Goal: Task Accomplishment & Management: Use online tool/utility

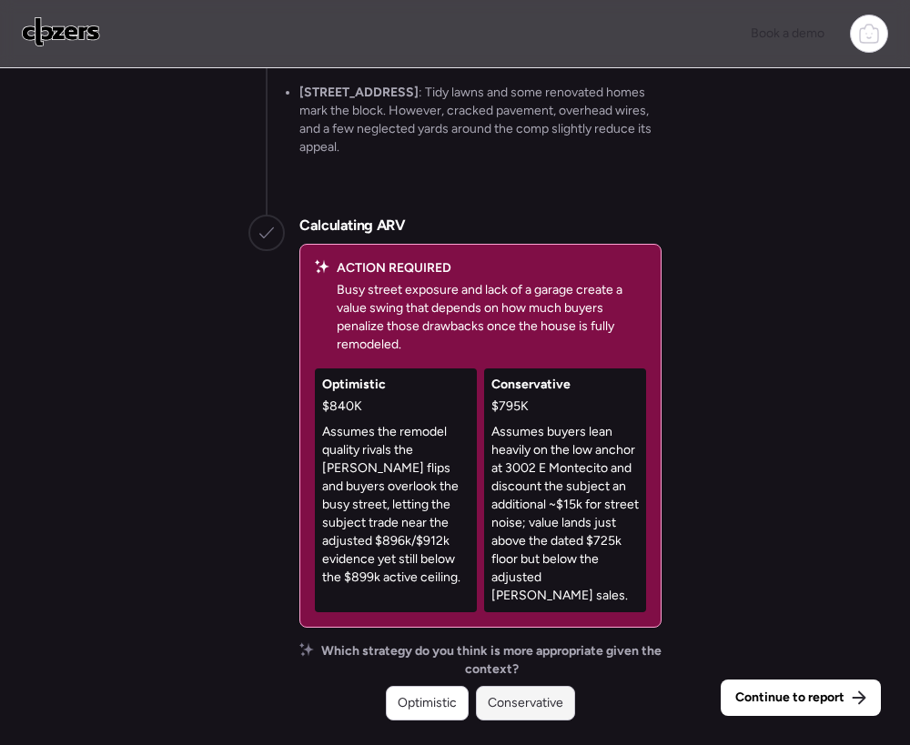
click at [548, 691] on div "Conservative" at bounding box center [525, 703] width 99 height 35
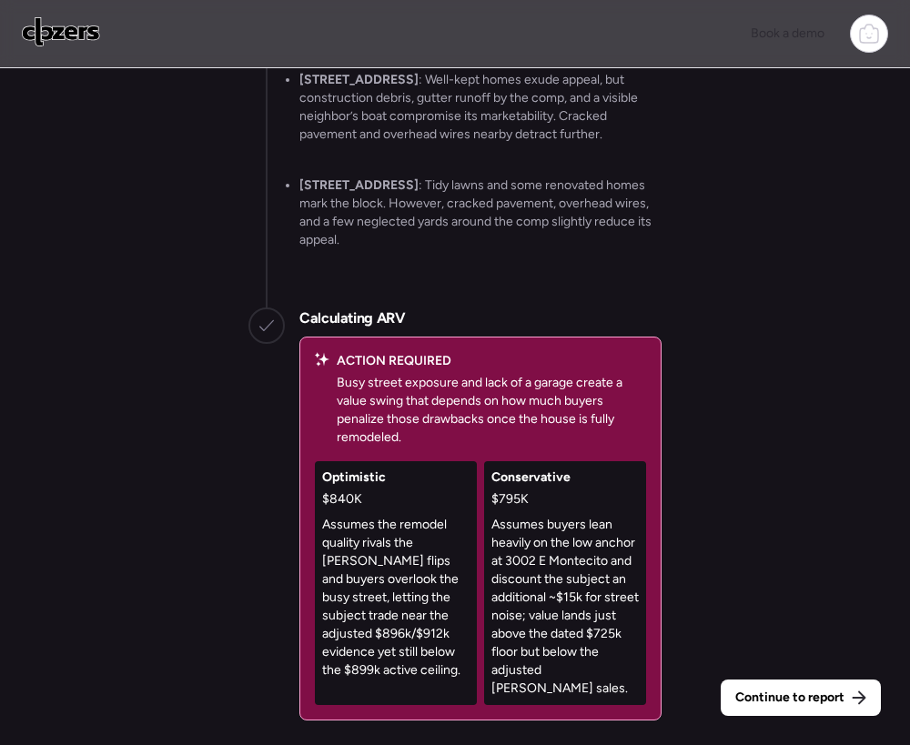
click at [758, 690] on span "Continue to report" at bounding box center [789, 698] width 109 height 18
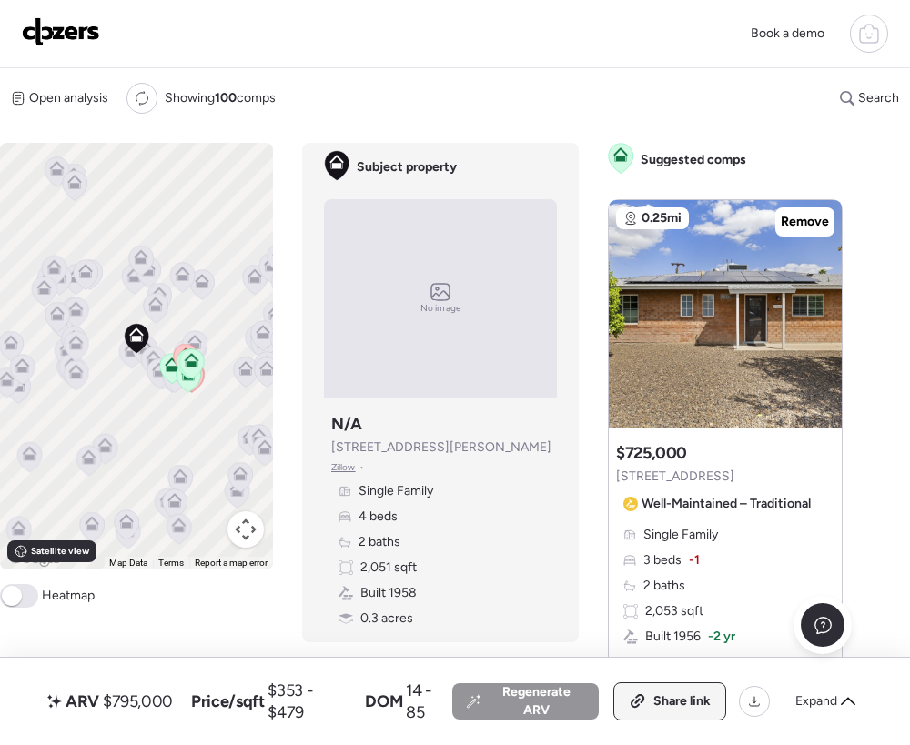
click at [698, 707] on span "Share link" at bounding box center [681, 701] width 57 height 18
click at [57, 31] on img at bounding box center [61, 31] width 78 height 29
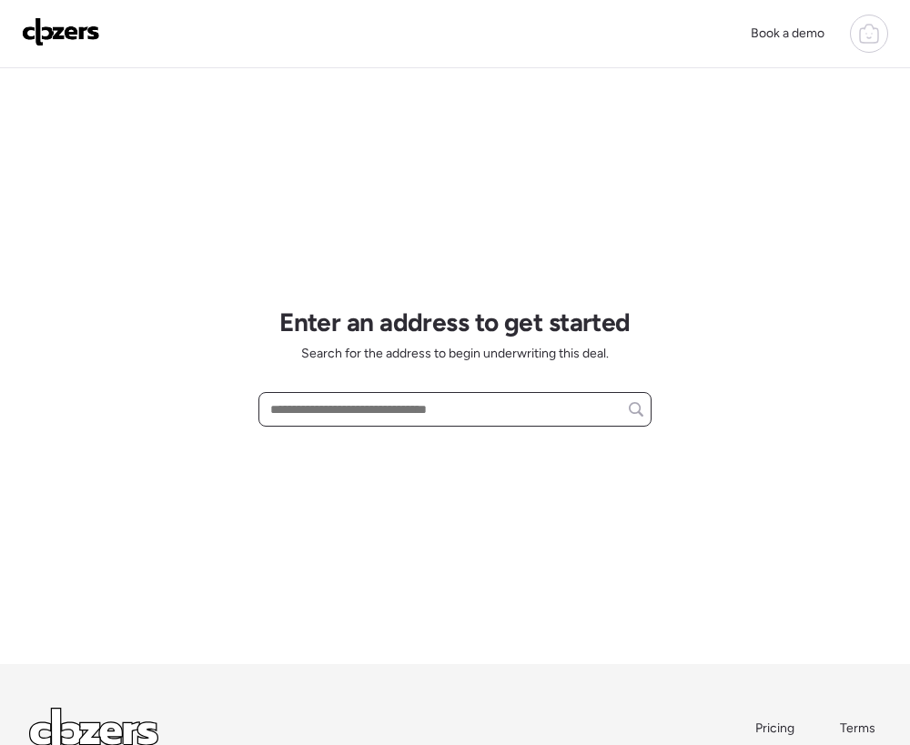
paste input "**********"
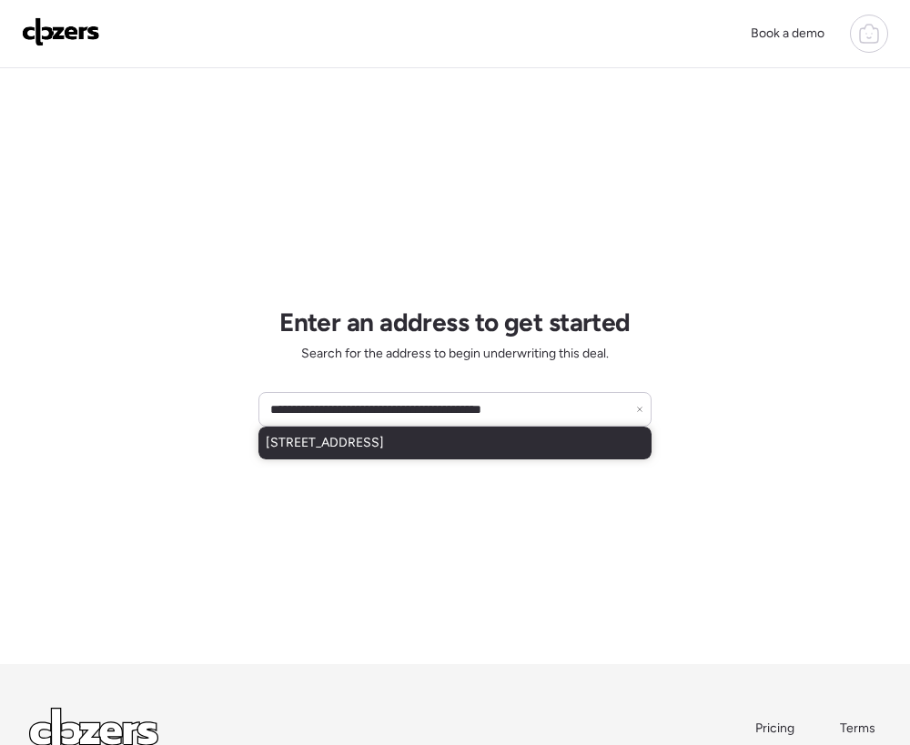
click at [336, 447] on span "14575 W Mountain View Blvd, Surprise, AZ, 85374" at bounding box center [325, 443] width 118 height 18
type input "**********"
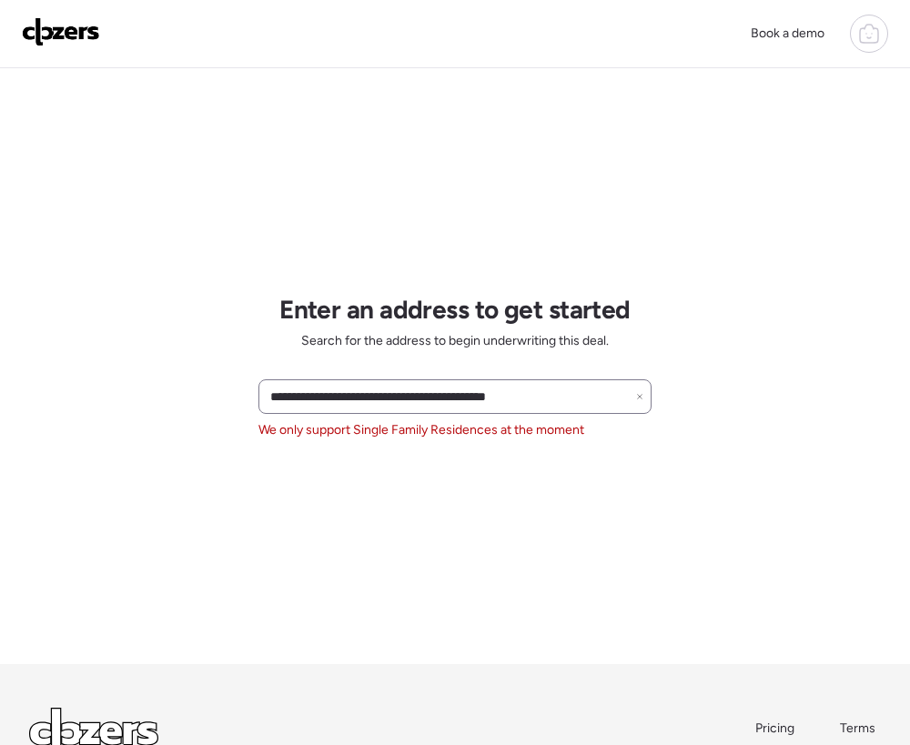
click at [644, 399] on div "**********" at bounding box center [454, 396] width 393 height 35
click at [642, 399] on icon at bounding box center [639, 396] width 7 height 7
click at [466, 395] on input "text" at bounding box center [455, 396] width 377 height 25
paste input "**********"
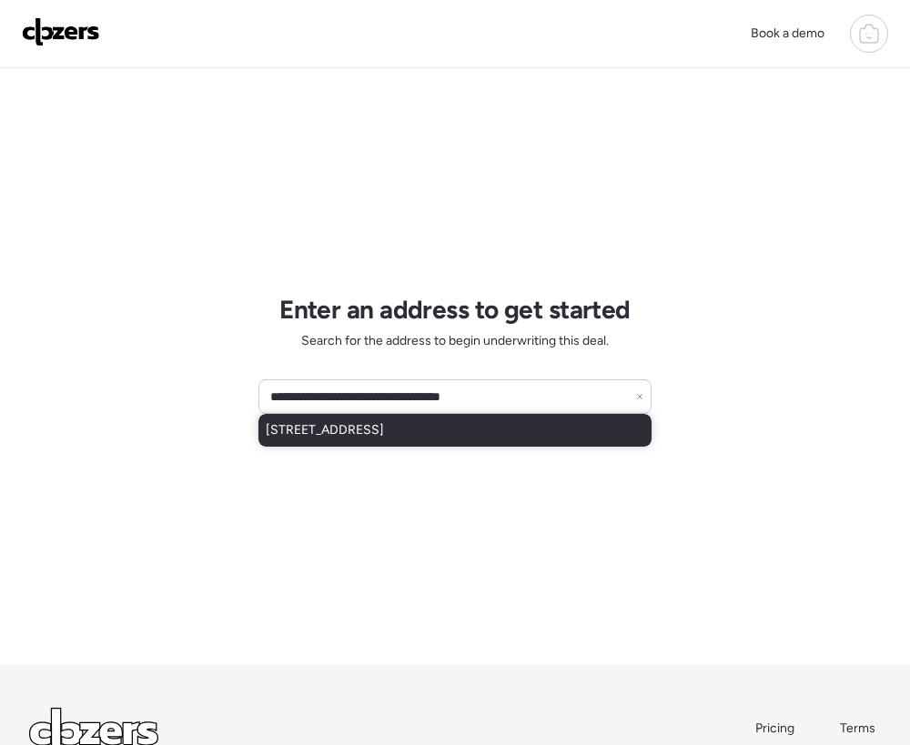
click at [394, 442] on div "33520 N 63rd St, Cave Creek, AZ, 85331" at bounding box center [454, 430] width 393 height 33
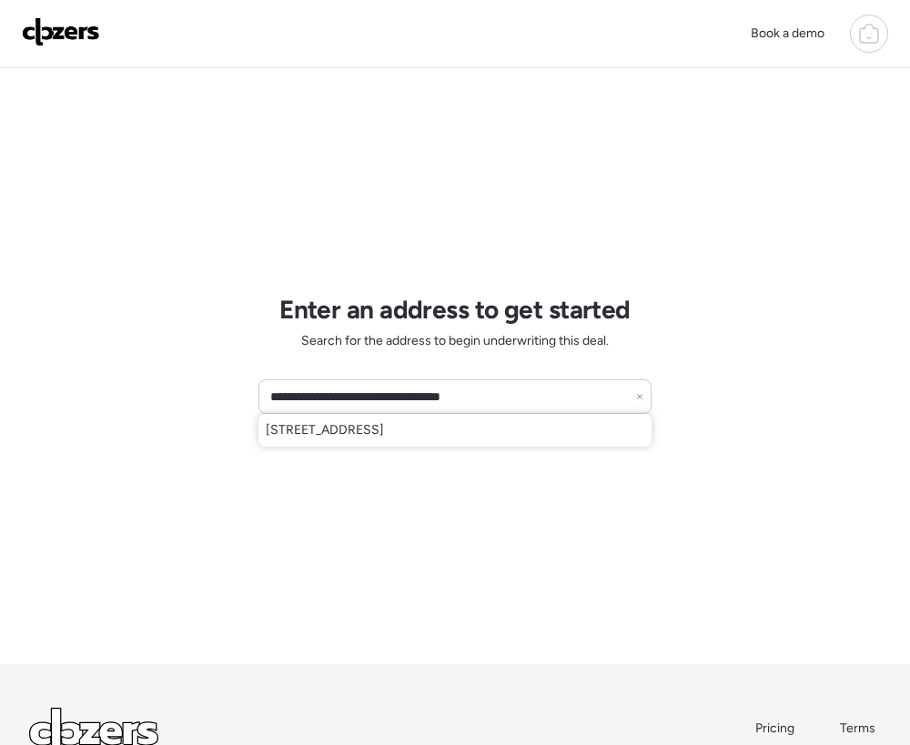
type input "**********"
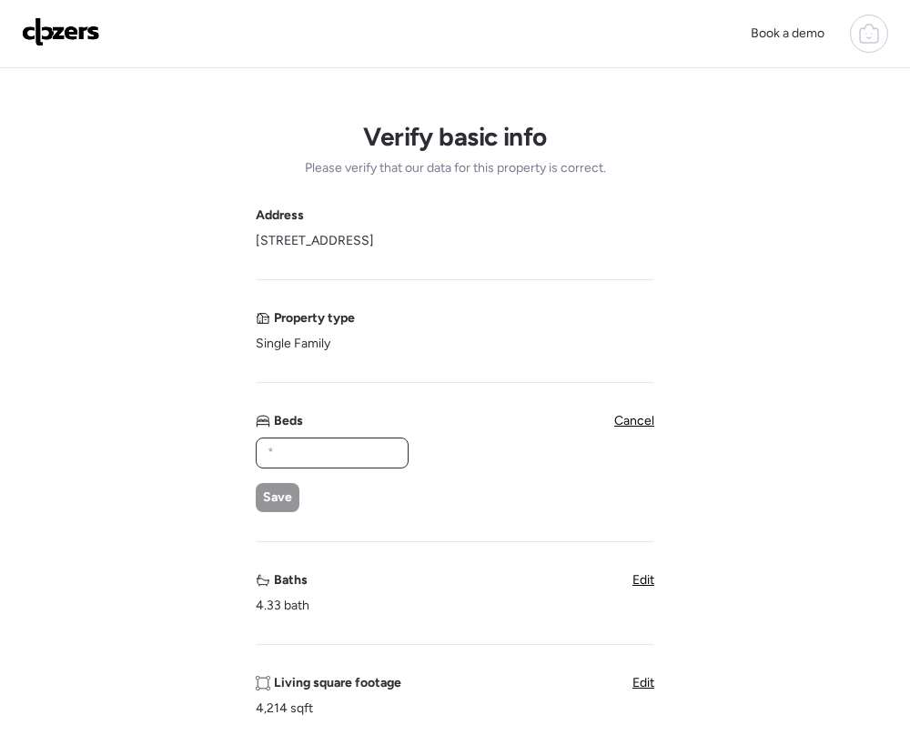
click at [303, 451] on input "text" at bounding box center [332, 452] width 136 height 25
type input "*"
click at [280, 496] on span "Save" at bounding box center [277, 498] width 29 height 18
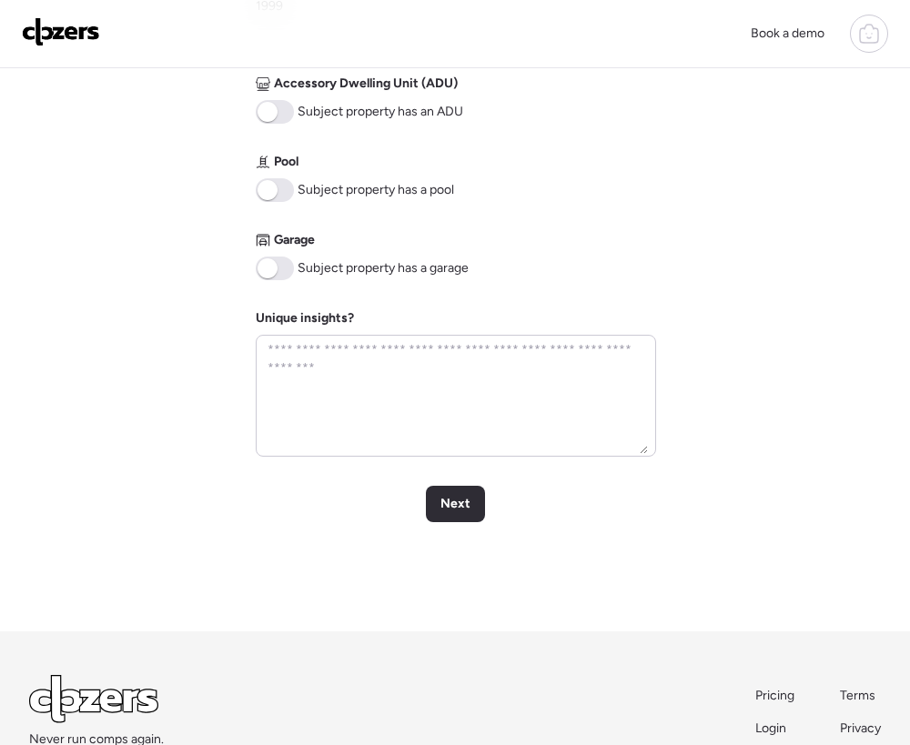
scroll to position [763, 0]
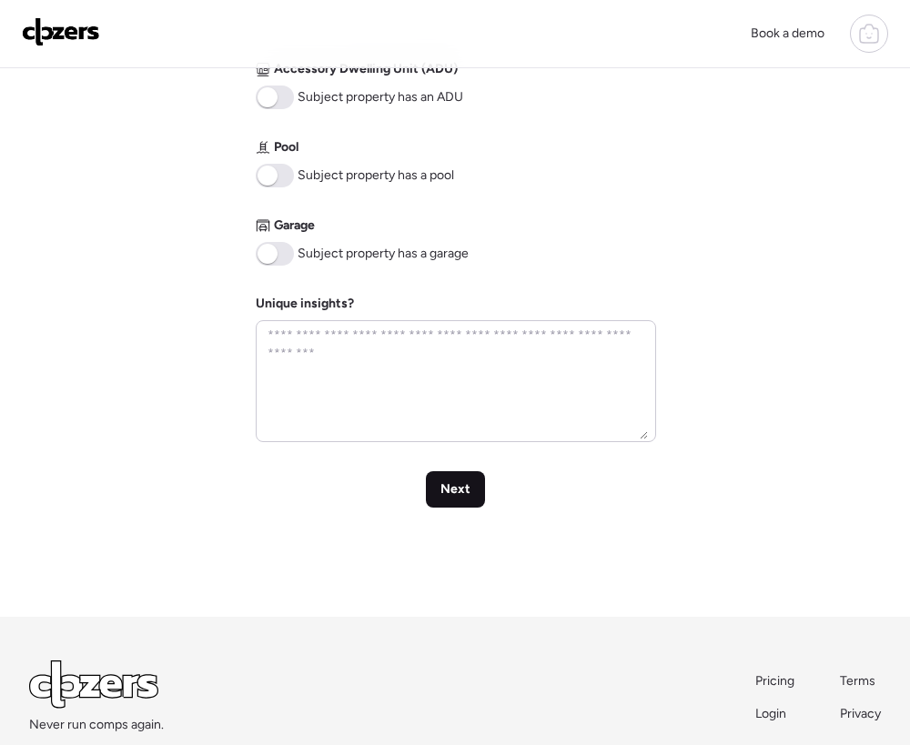
click at [453, 488] on span "Next" at bounding box center [455, 489] width 30 height 18
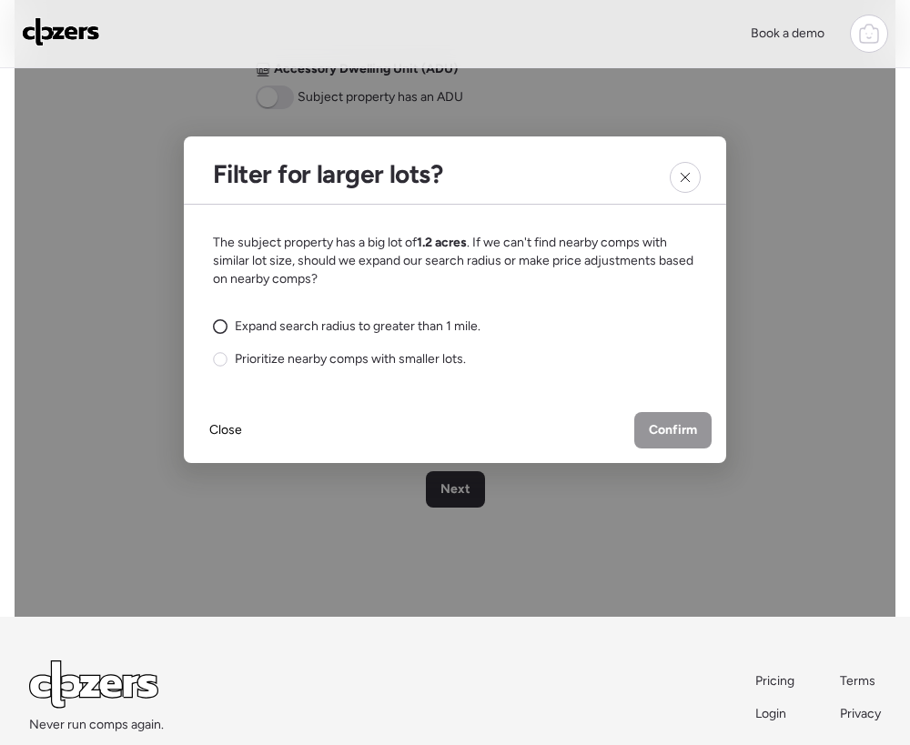
drag, startPoint x: 222, startPoint y: 324, endPoint x: 281, endPoint y: 334, distance: 60.0
click at [223, 324] on circle at bounding box center [221, 327] width 14 height 14
click at [680, 426] on span "Confirm" at bounding box center [673, 430] width 48 height 18
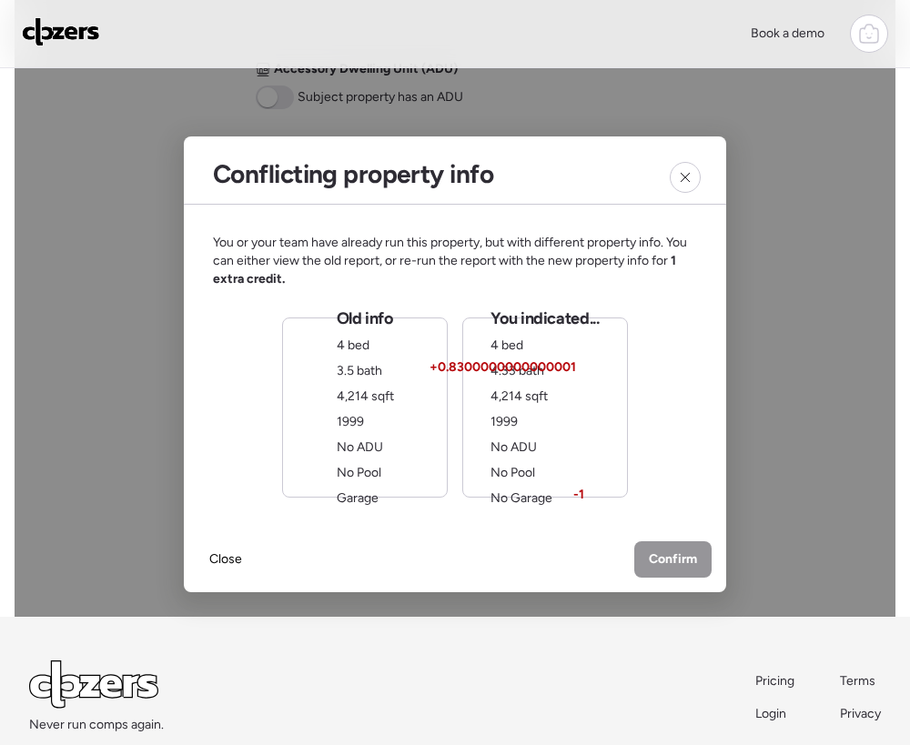
click at [394, 386] on div "Old info 4 bed 3.5 bath 4,214 sqft 1999 No ADU No Pool Garage" at bounding box center [365, 408] width 166 height 180
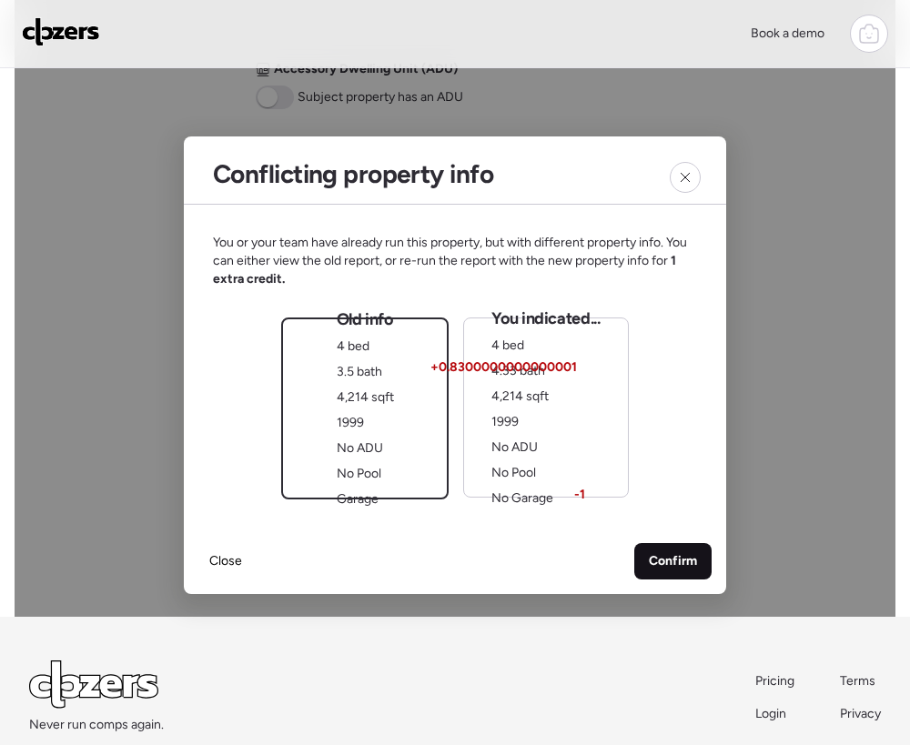
drag, startPoint x: 653, startPoint y: 552, endPoint x: 643, endPoint y: 551, distance: 10.2
click at [652, 552] on span "Confirm" at bounding box center [673, 561] width 48 height 18
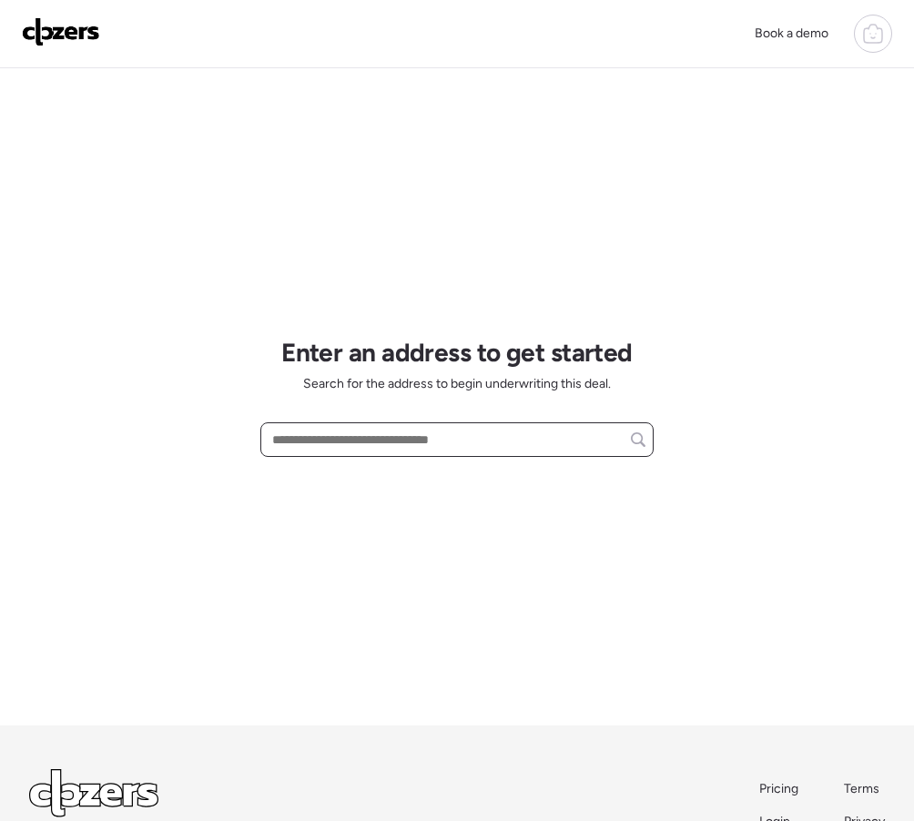
click at [334, 447] on input "text" at bounding box center [456, 439] width 377 height 25
paste input "**********"
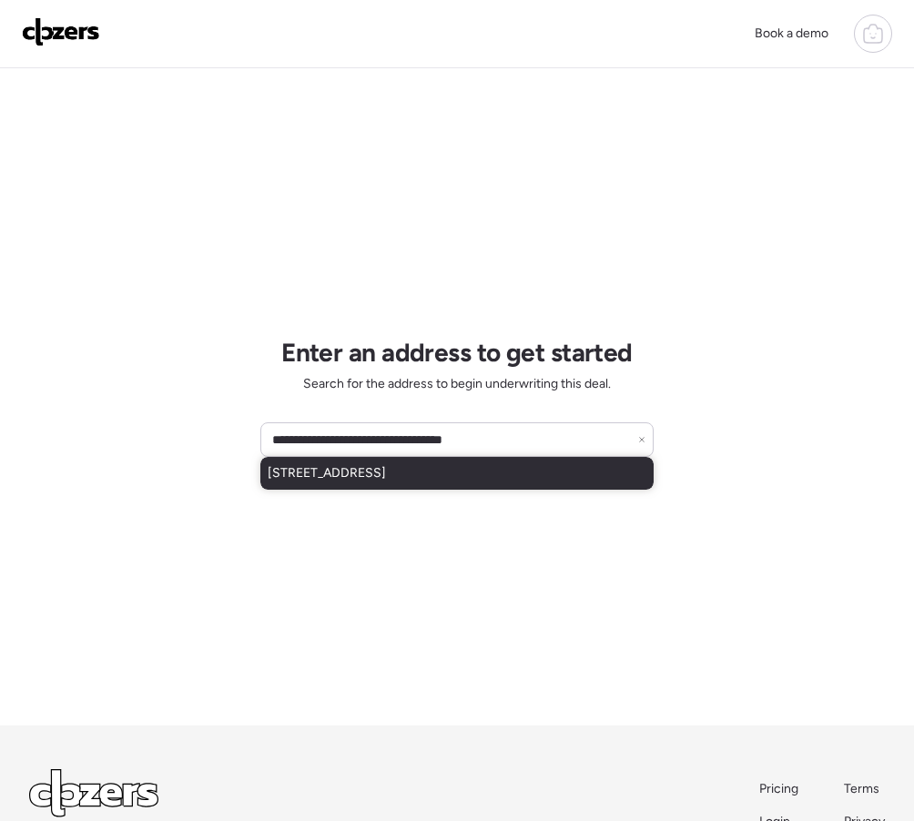
click at [341, 486] on div "[STREET_ADDRESS]" at bounding box center [456, 473] width 393 height 33
type input "**********"
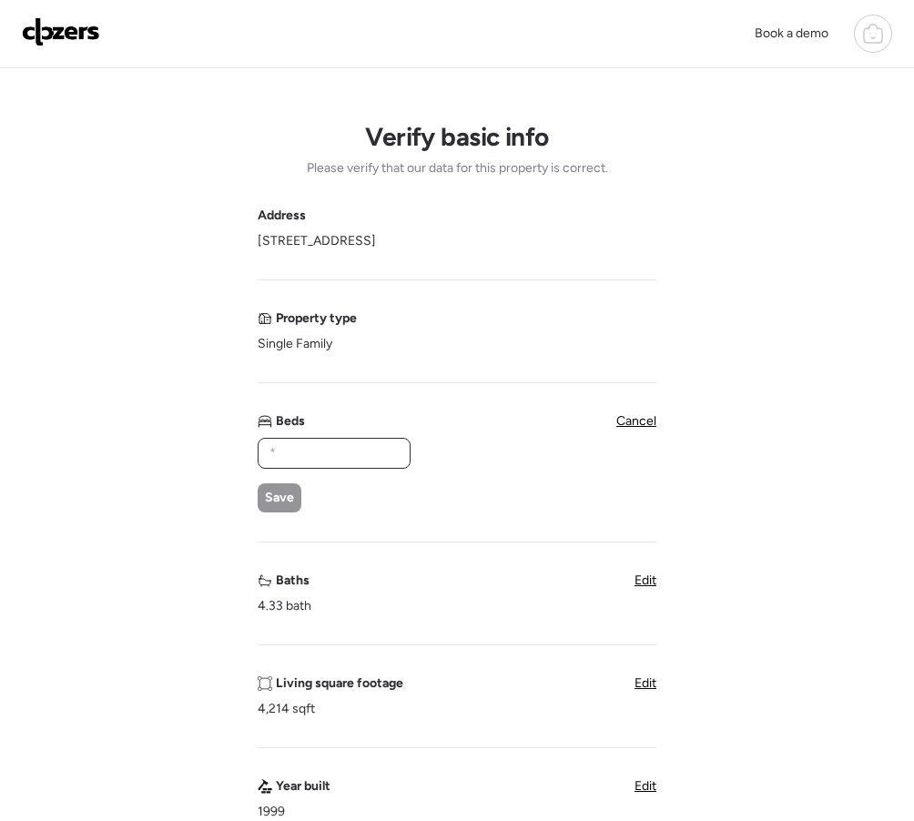
click at [319, 458] on input "text" at bounding box center [334, 452] width 136 height 25
type input "*"
click at [297, 499] on div "Save" at bounding box center [280, 497] width 44 height 29
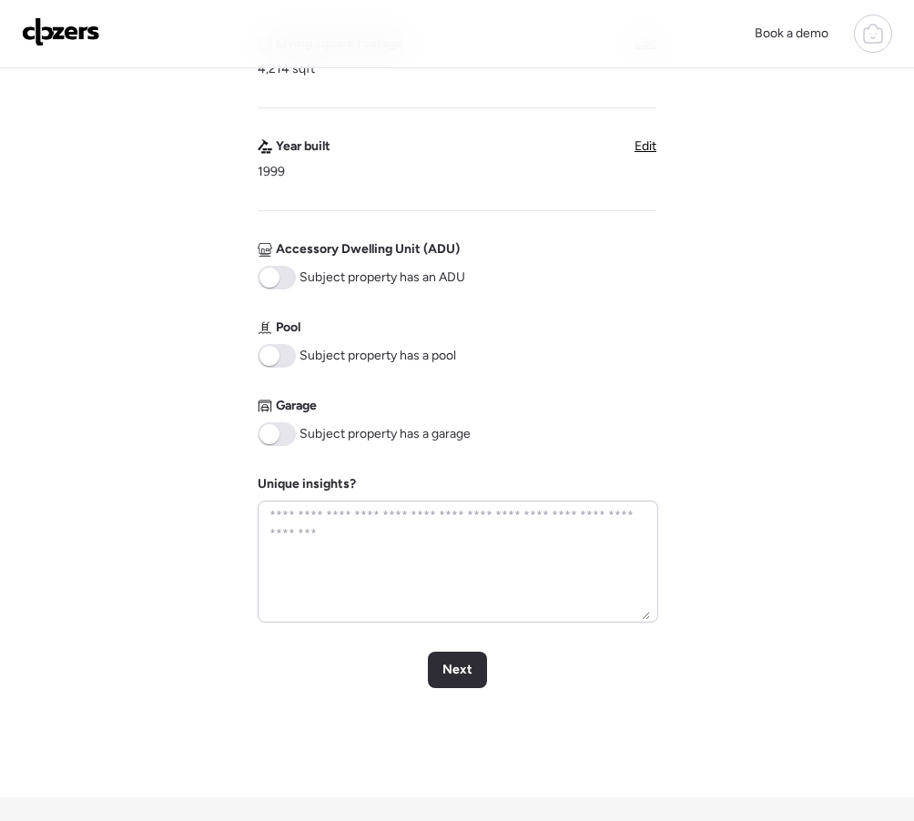
scroll to position [722, 0]
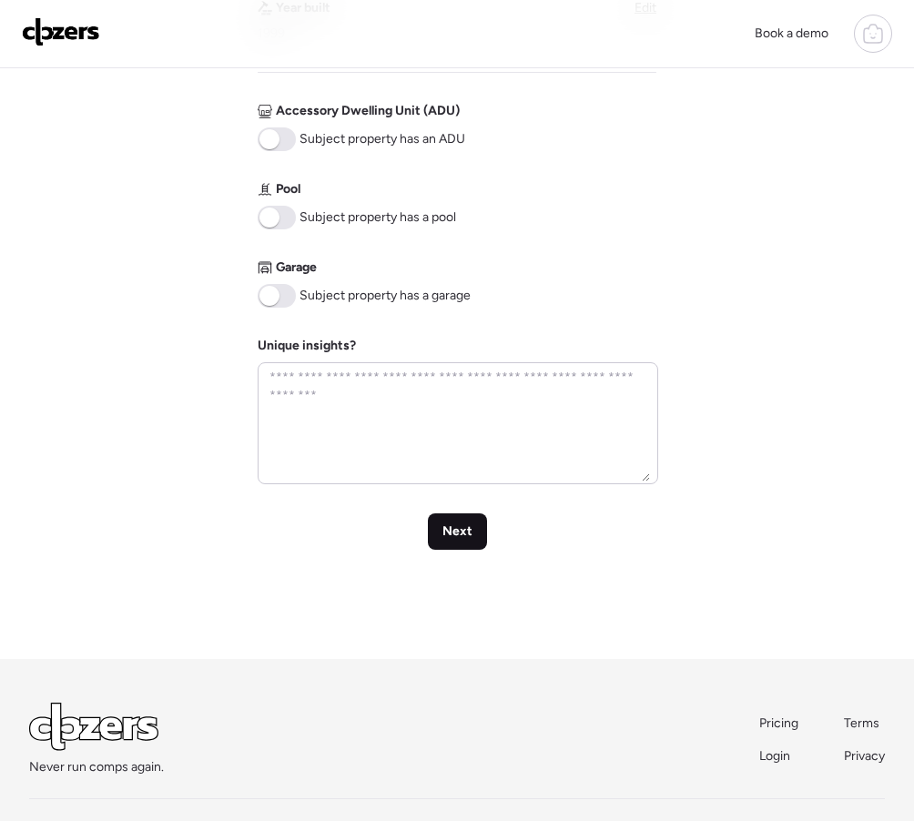
click at [449, 535] on span "Next" at bounding box center [457, 531] width 30 height 18
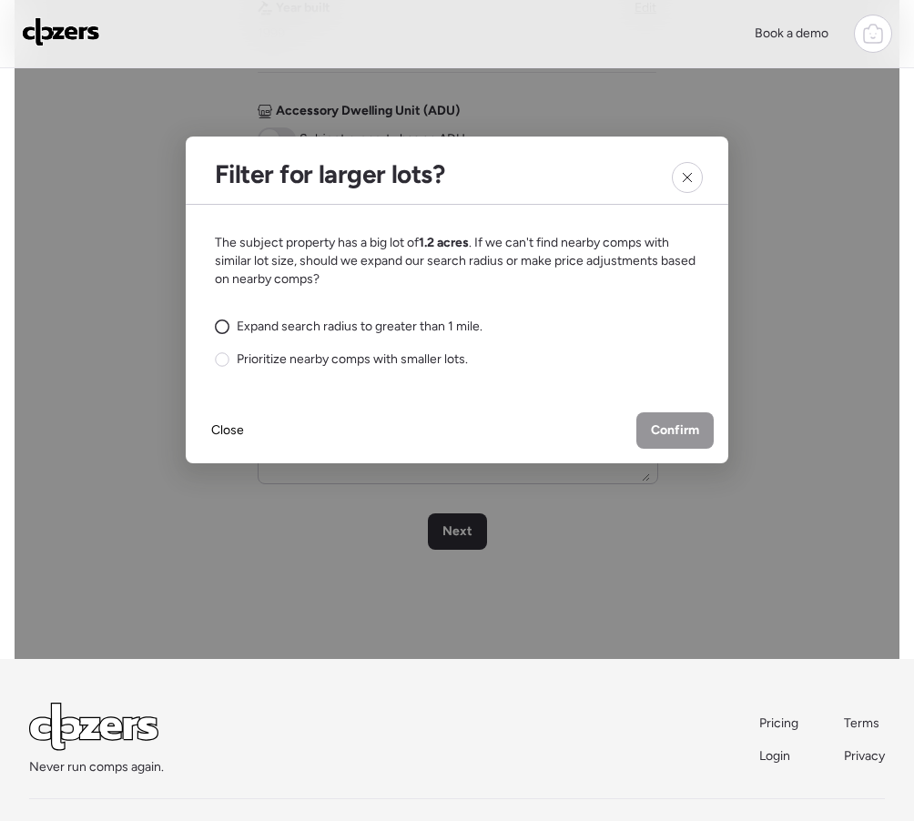
click at [238, 327] on span "Expand search radius to greater than 1 mile." at bounding box center [360, 327] width 246 height 18
click at [682, 435] on span "Confirm" at bounding box center [675, 430] width 48 height 18
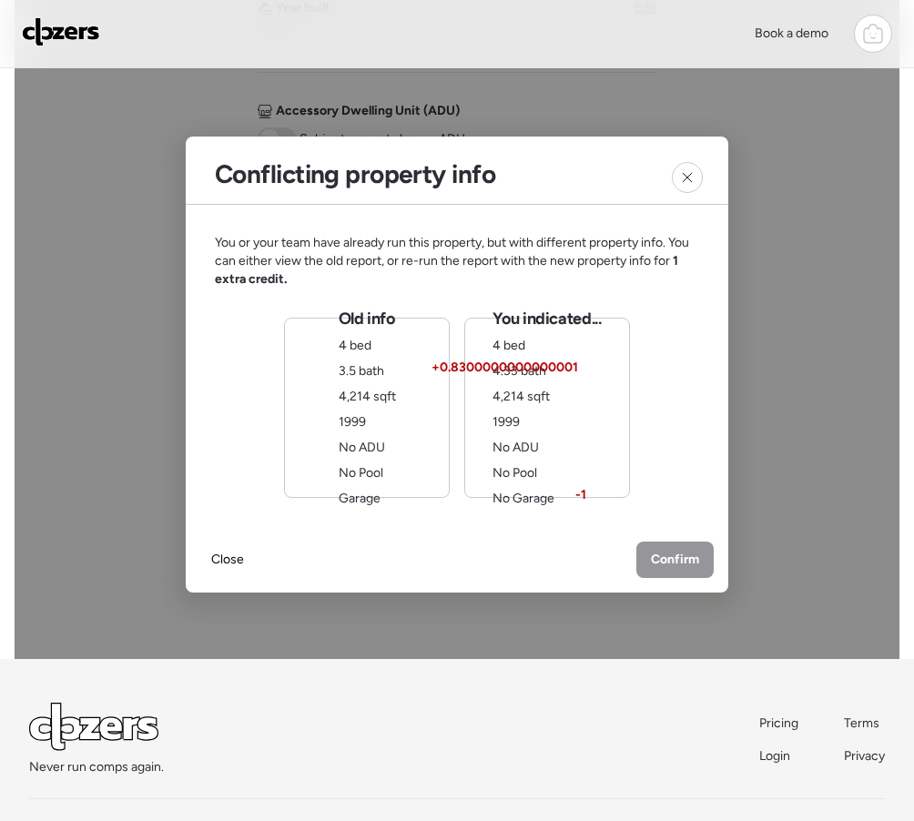
click at [379, 404] on div "4,214 sqft" at bounding box center [367, 397] width 57 height 18
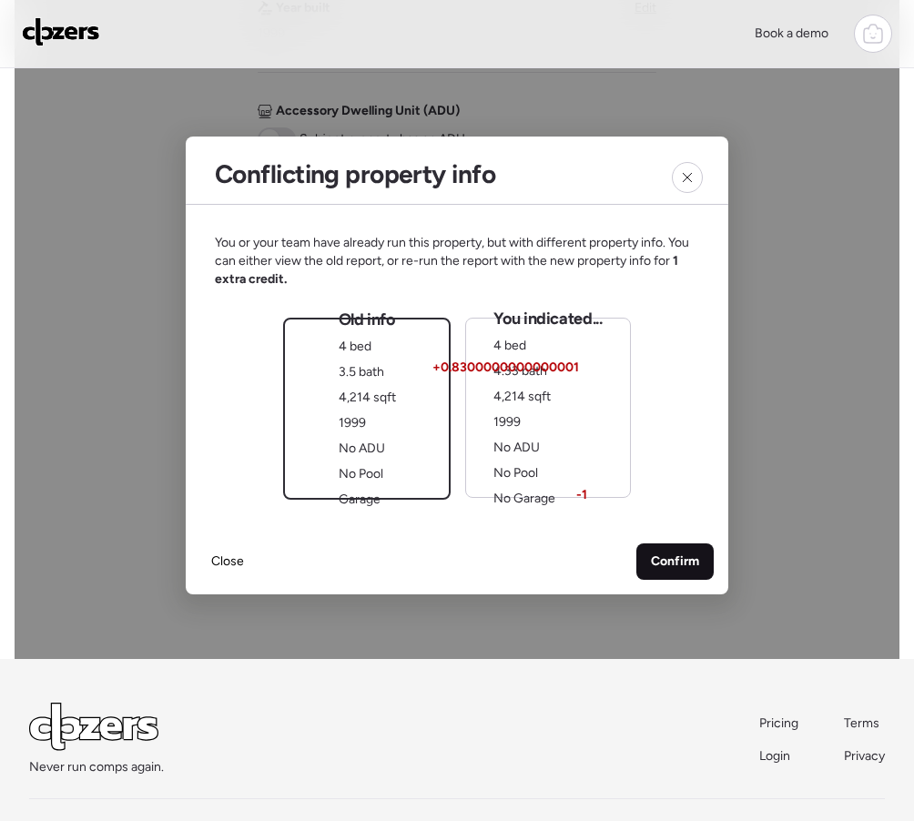
click at [674, 572] on div "Confirm" at bounding box center [674, 561] width 77 height 36
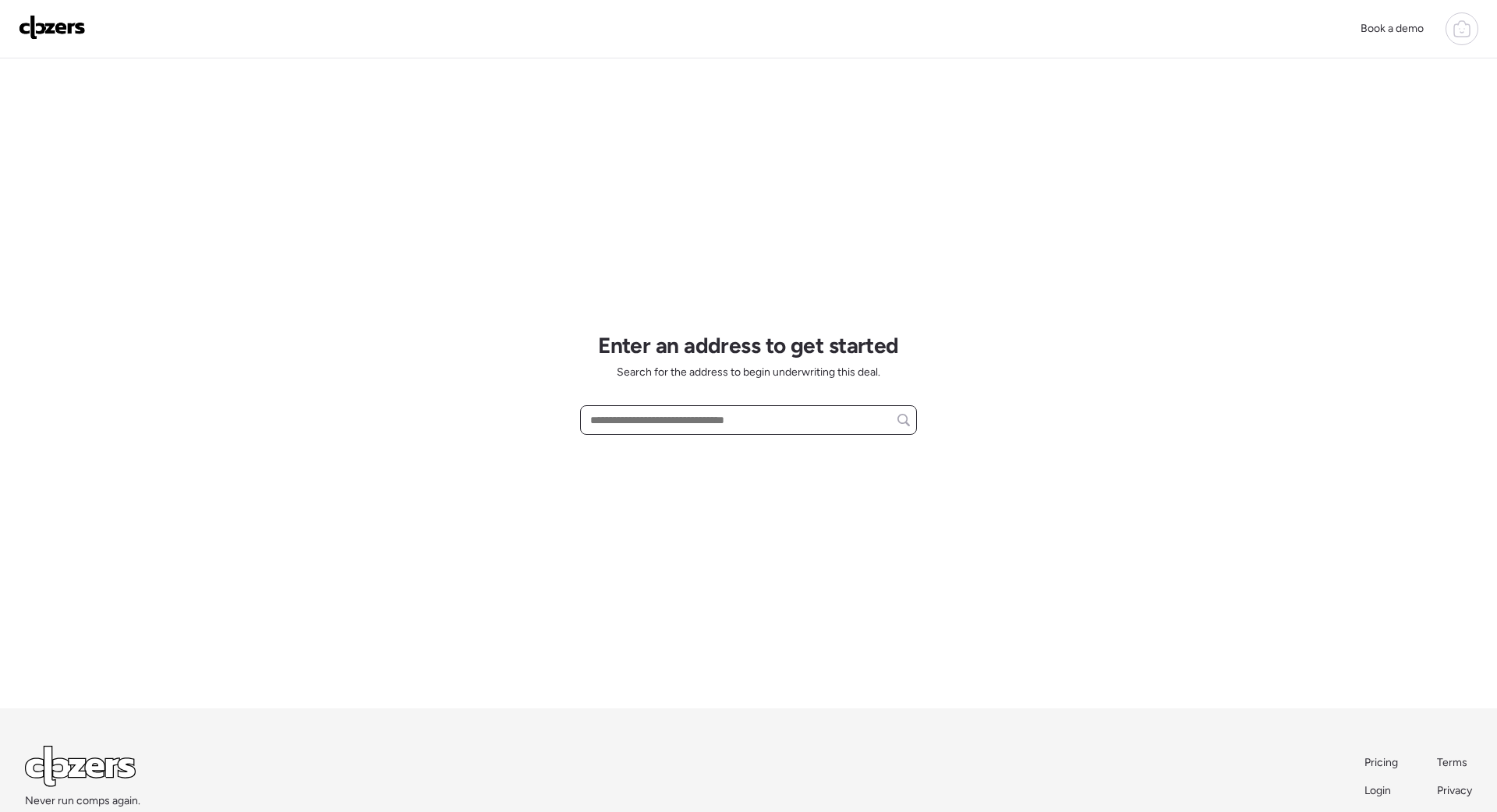
click at [706, 420] on input "text" at bounding box center [748, 420] width 323 height 21
paste input "**********"
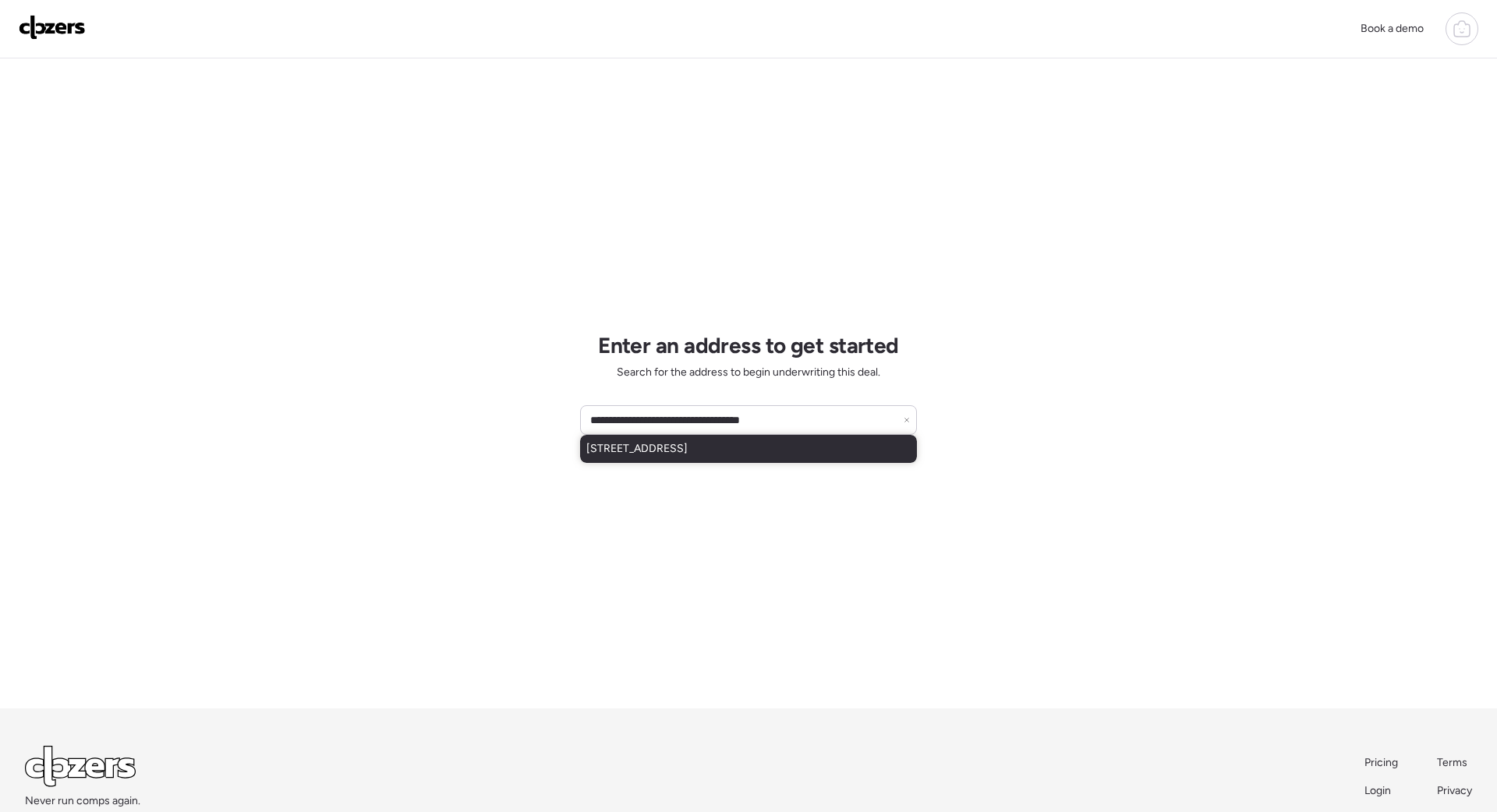
click at [688, 451] on span "[STREET_ADDRESS]" at bounding box center [637, 449] width 101 height 15
type input "**********"
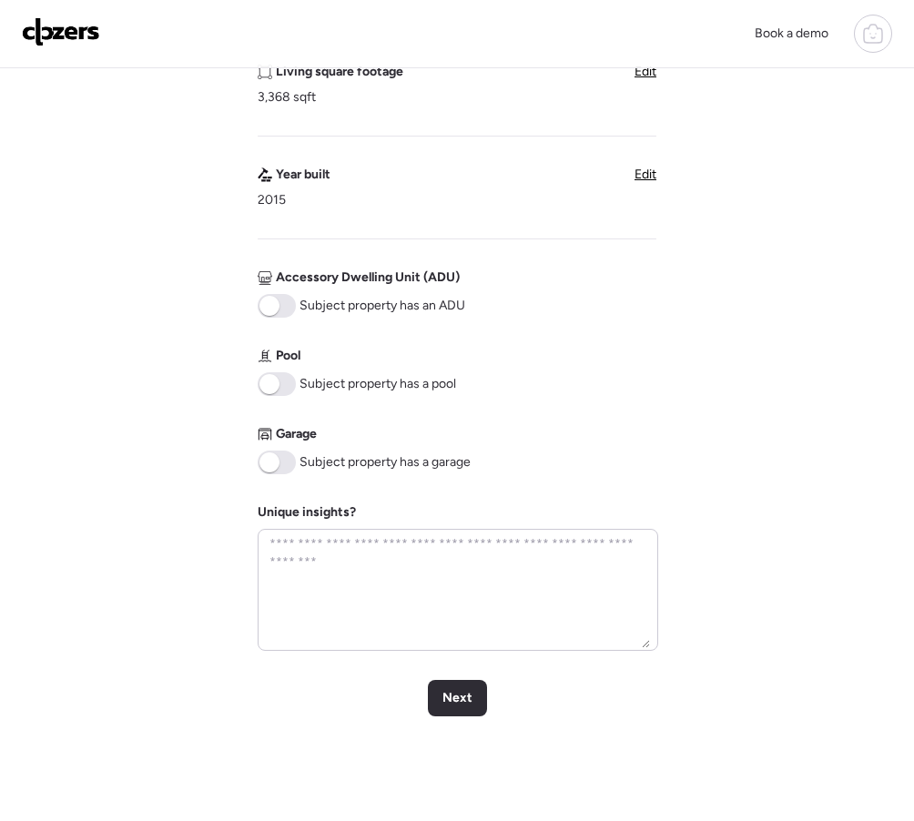
scroll to position [590, 0]
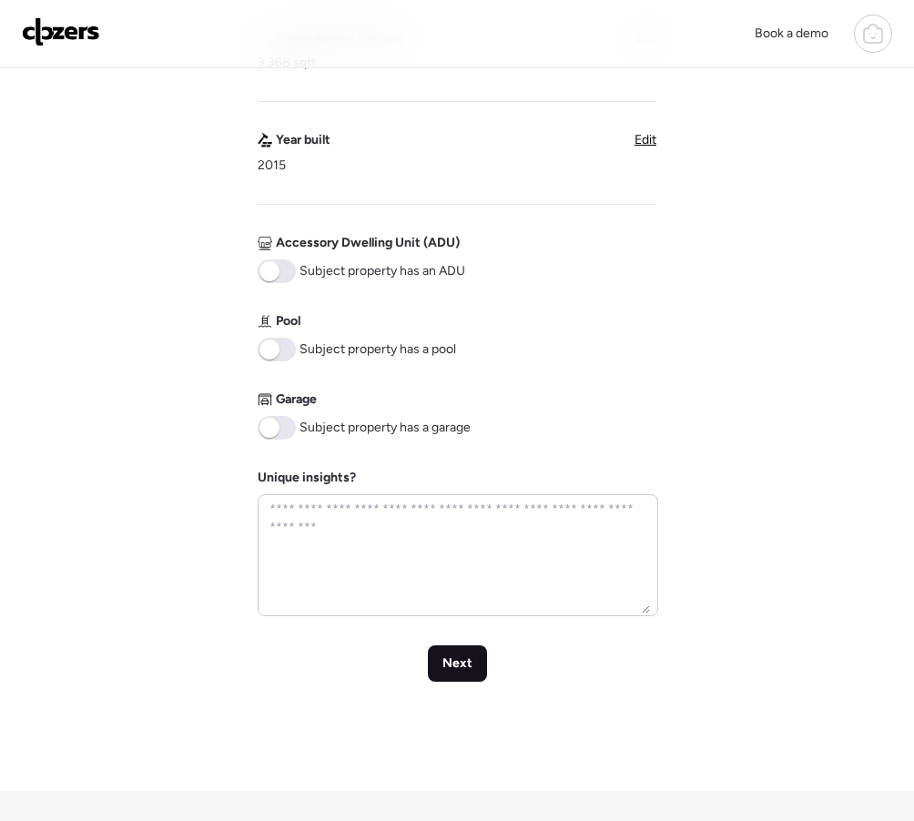
click at [462, 662] on span "Next" at bounding box center [457, 663] width 30 height 18
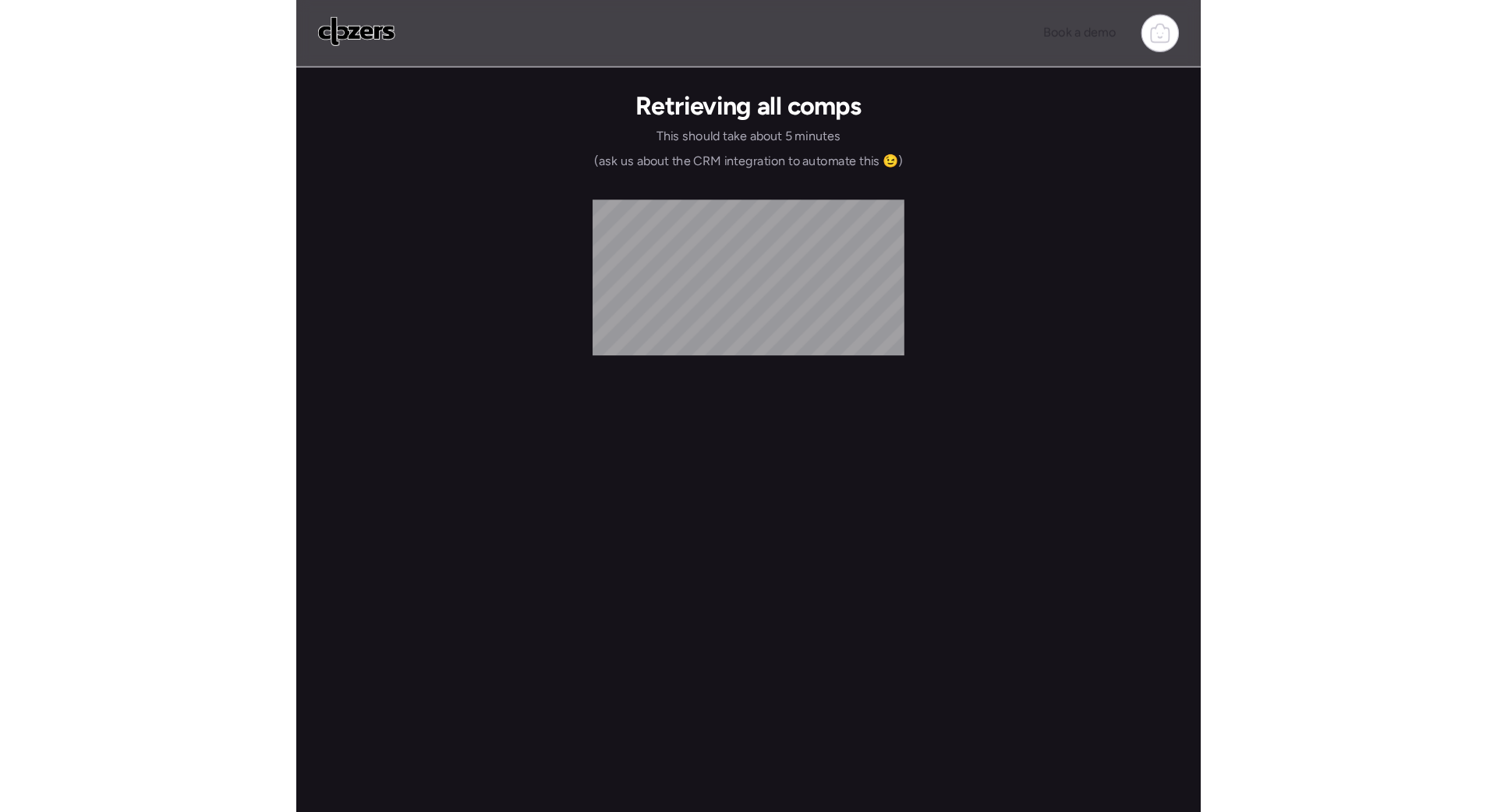
scroll to position [0, 0]
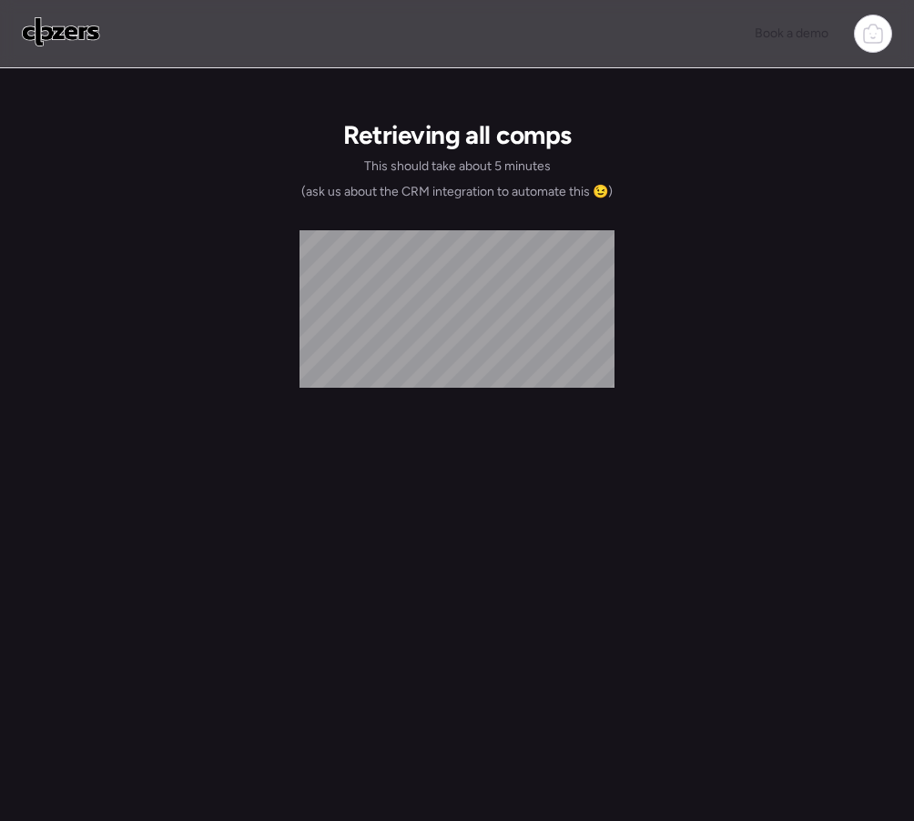
click at [295, 817] on div "Retrieving all comps This should take about 5 minutes (ask us about the CRM int…" at bounding box center [457, 458] width 884 height 781
click at [292, 803] on div "Retrieving all comps This should take about 5 minutes (ask us about the CRM int…" at bounding box center [457, 458] width 884 height 781
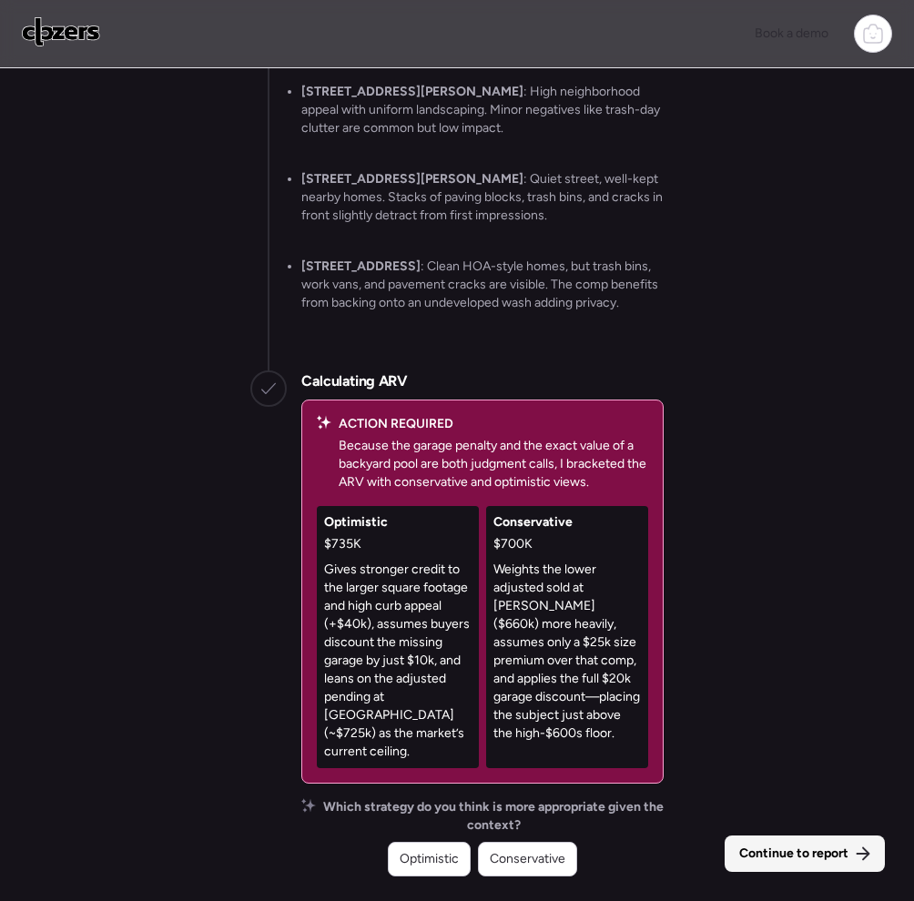
click at [792, 820] on span "Continue to report" at bounding box center [793, 853] width 109 height 18
click at [792, 820] on div "Expand" at bounding box center [829, 859] width 82 height 29
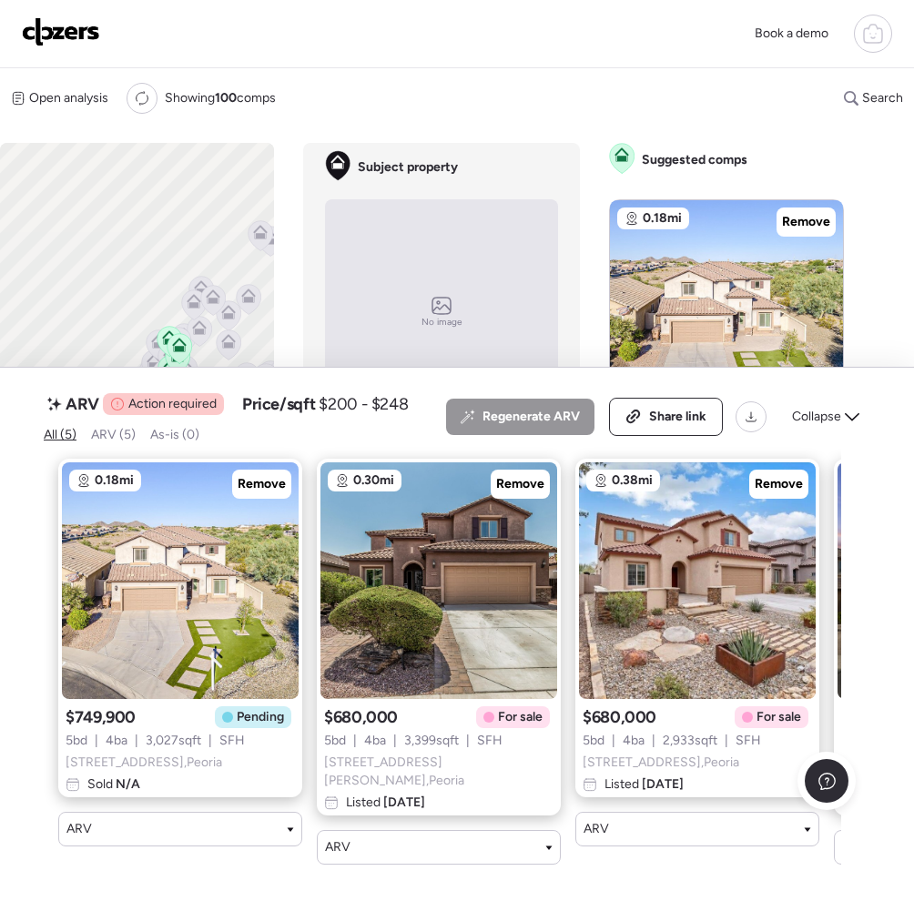
click at [356, 106] on div "Open analysis Re-run report Showing 100 comps Search" at bounding box center [457, 98] width 914 height 31
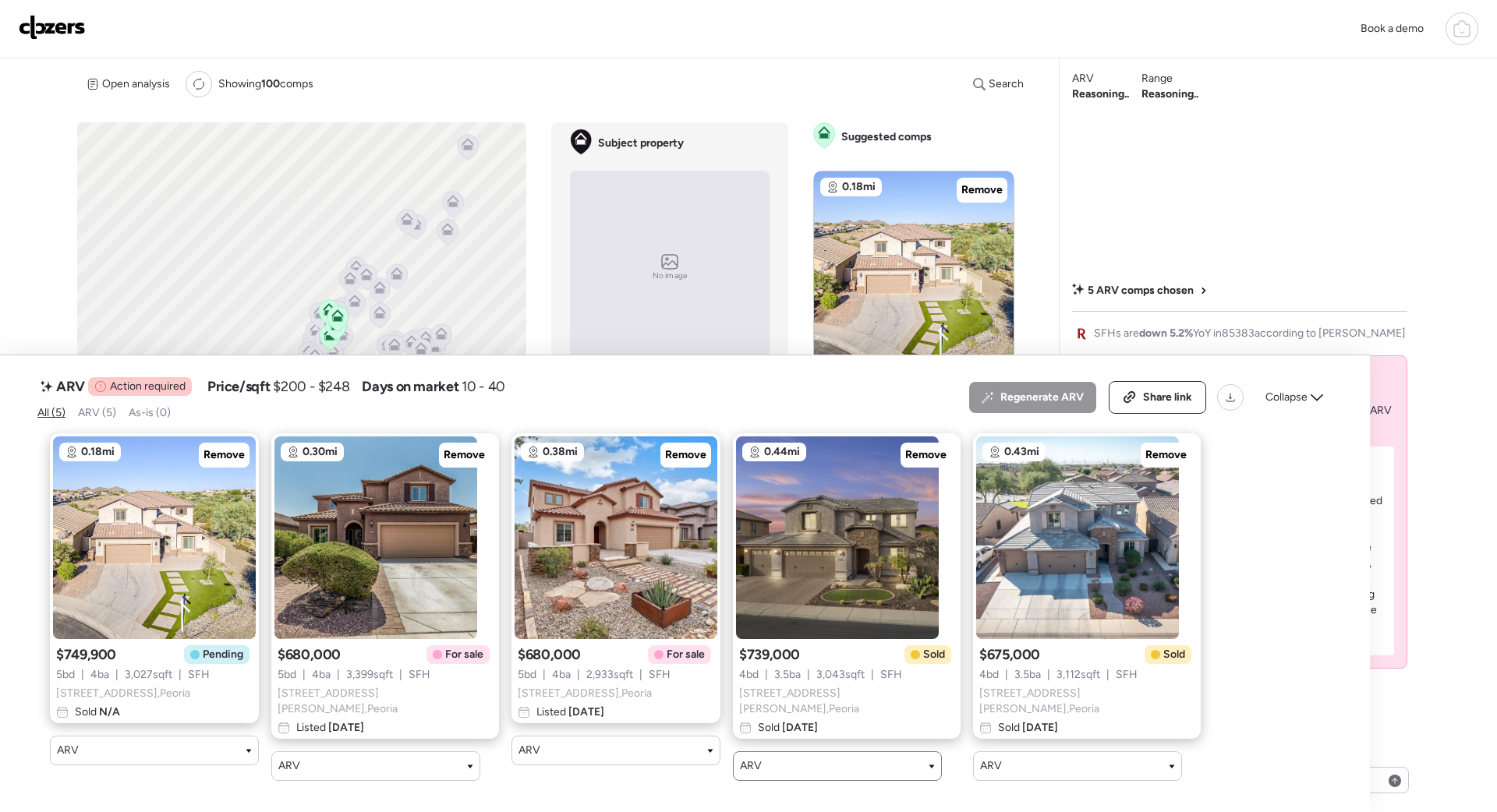
click at [782, 702] on div "ARV" at bounding box center [837, 766] width 195 height 15
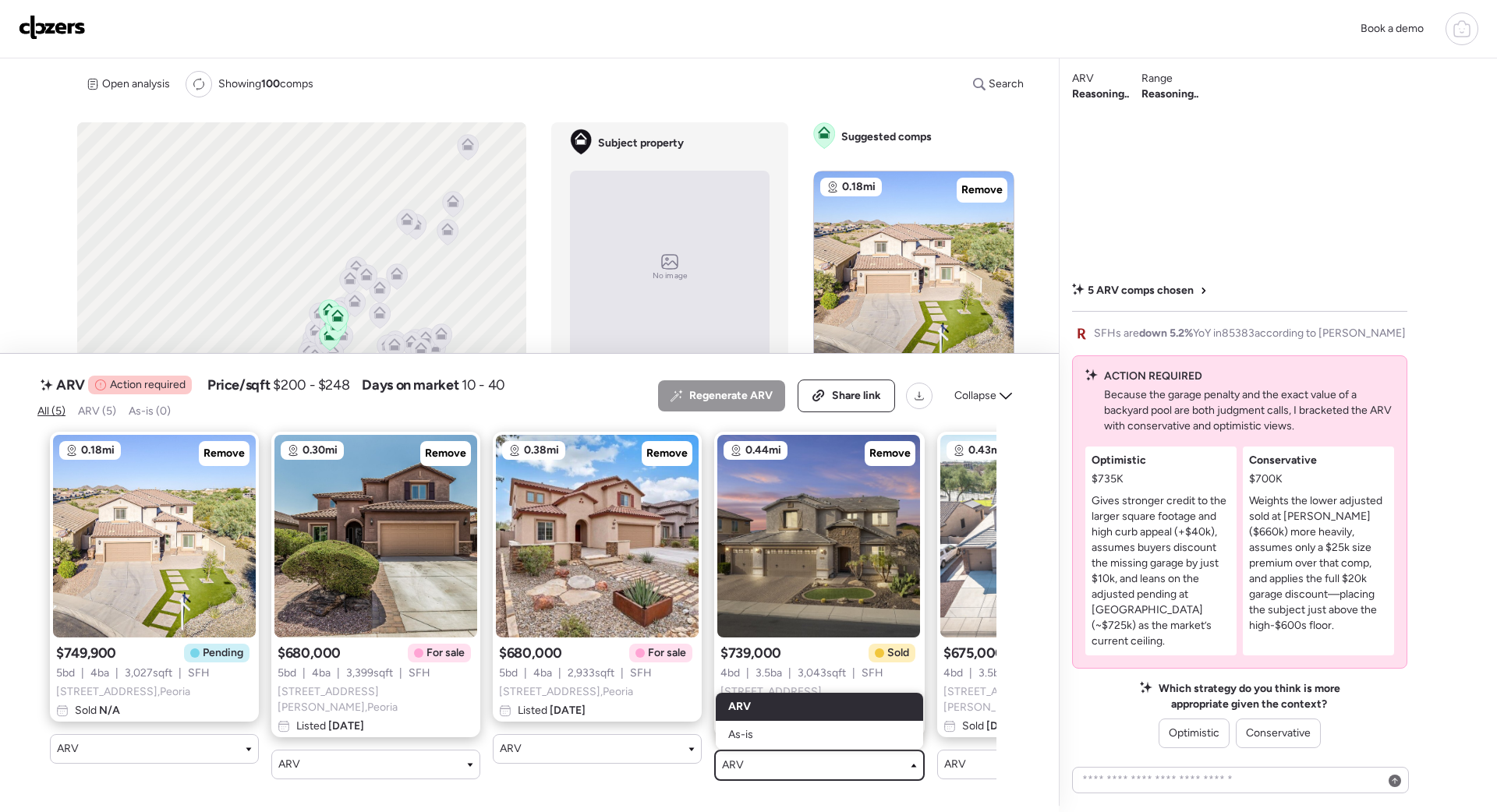
click at [782, 190] on div "5 ARV comps chosen SFHs are down 5.2% YoY in 85383 according to Redfin ACTION R…" at bounding box center [1239, 432] width 335 height 634
click at [782, 411] on div at bounding box center [748, 539] width 1497 height 458
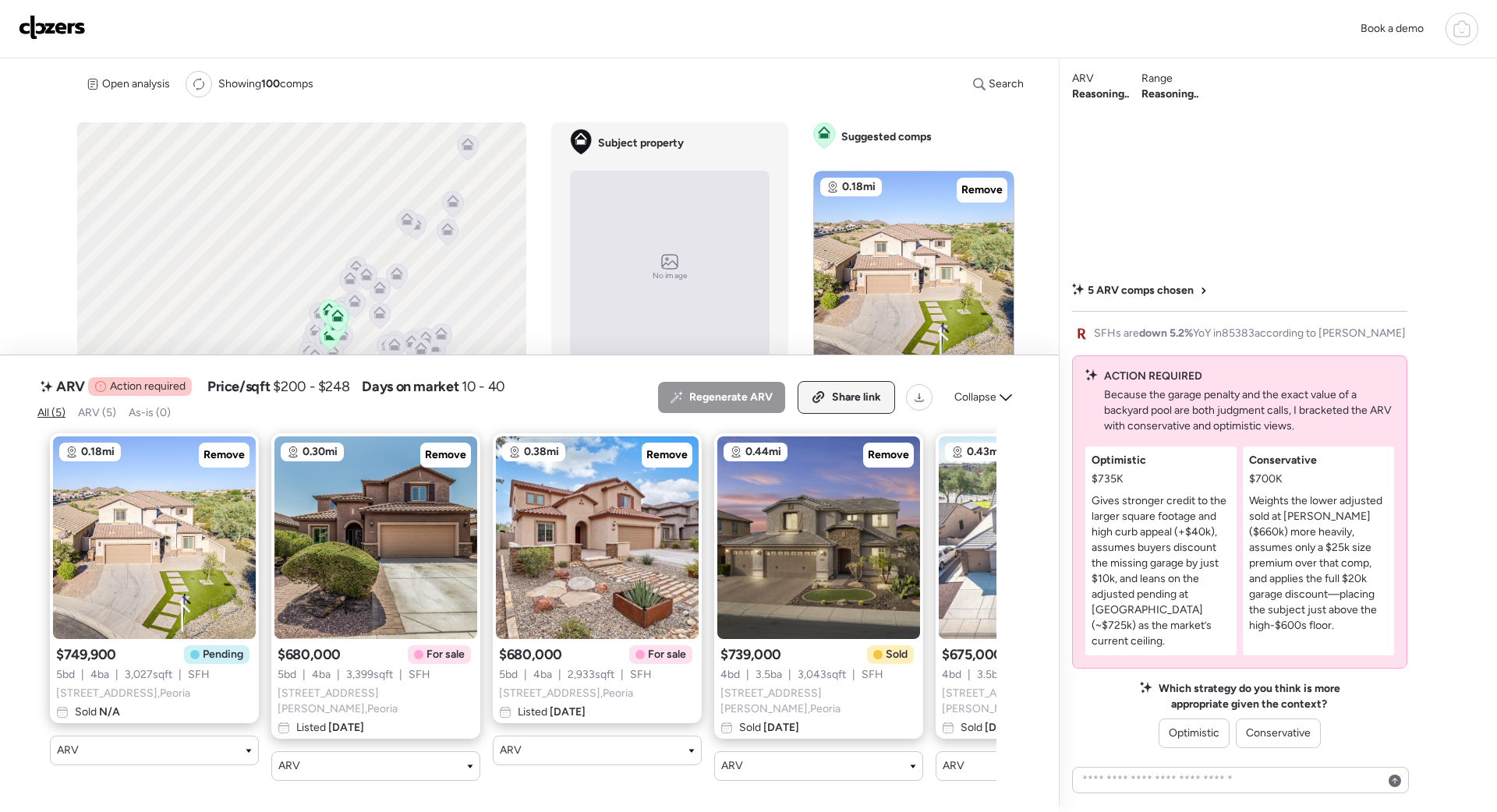
click at [782, 405] on span "Share link" at bounding box center [856, 397] width 49 height 15
click at [18, 395] on div "ARV Action required Price/sqft $200 - $248 Days on market 10 - 40 All (5) ARV (…" at bounding box center [530, 583] width 1059 height 457
click at [782, 702] on span "Conservative" at bounding box center [1278, 733] width 65 height 15
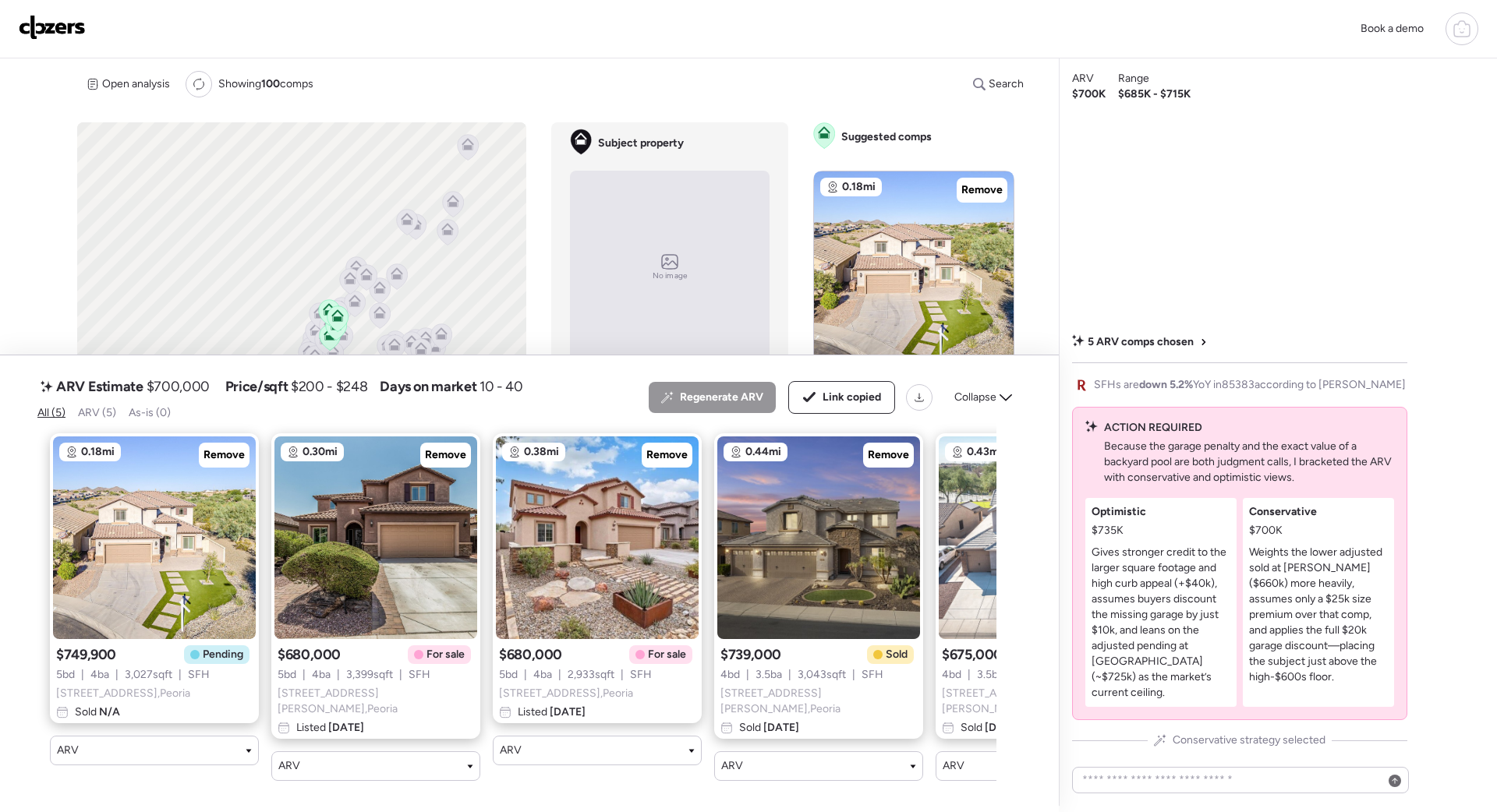
click at [49, 27] on img at bounding box center [52, 27] width 67 height 25
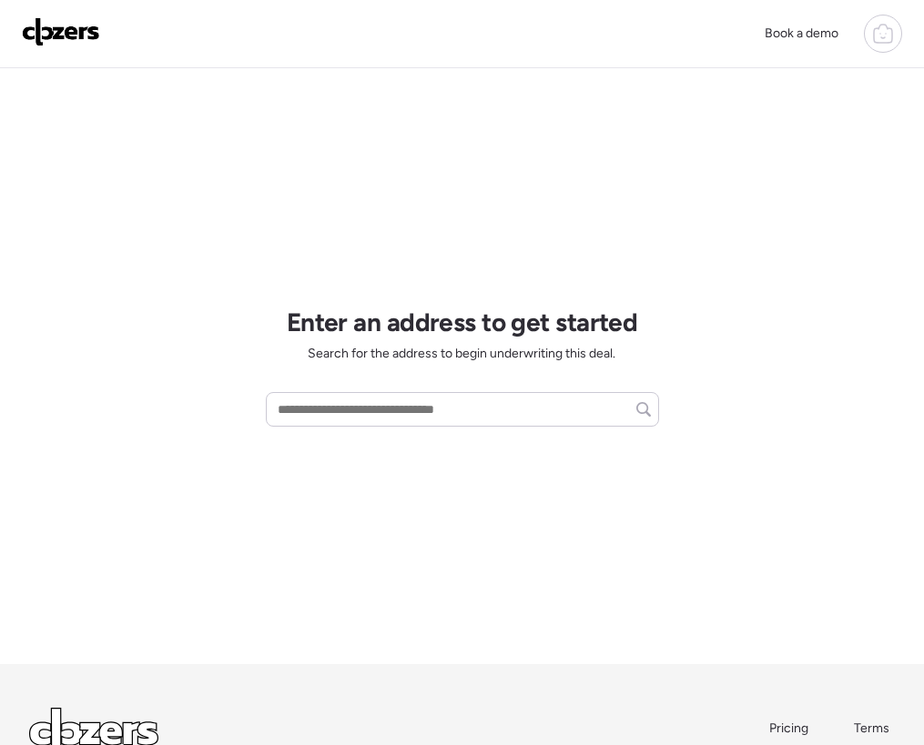
click at [460, 712] on div "Never run comps again. Pricing Terms Login Privacy" at bounding box center [461, 745] width 865 height 74
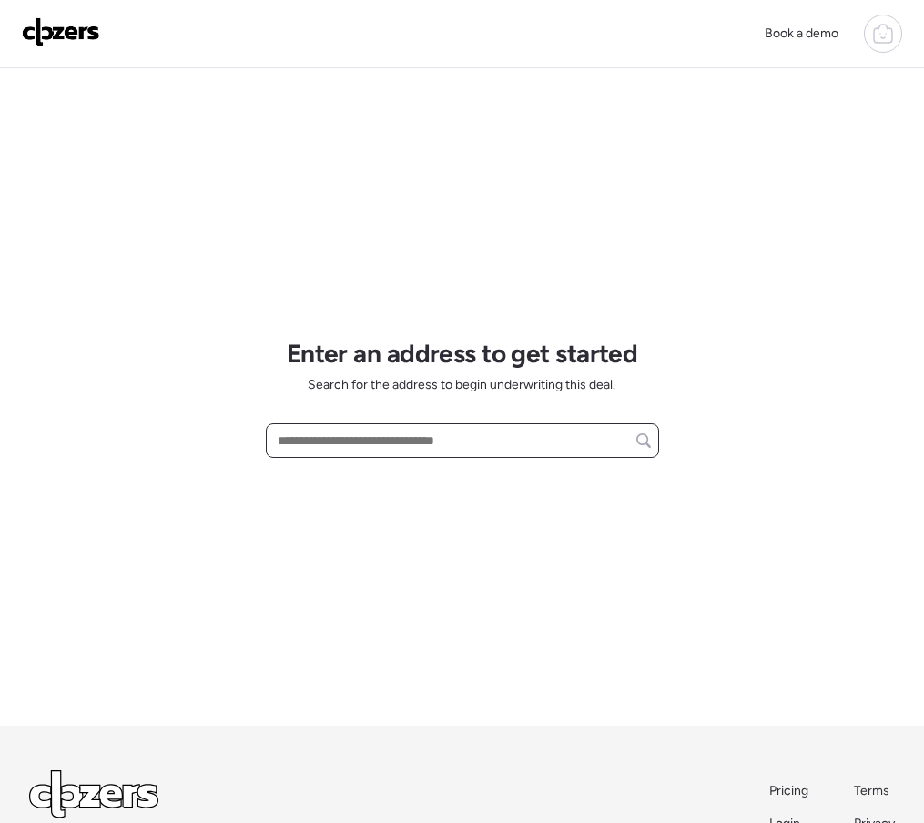
click at [480, 442] on input "text" at bounding box center [462, 440] width 377 height 25
paste input "**********"
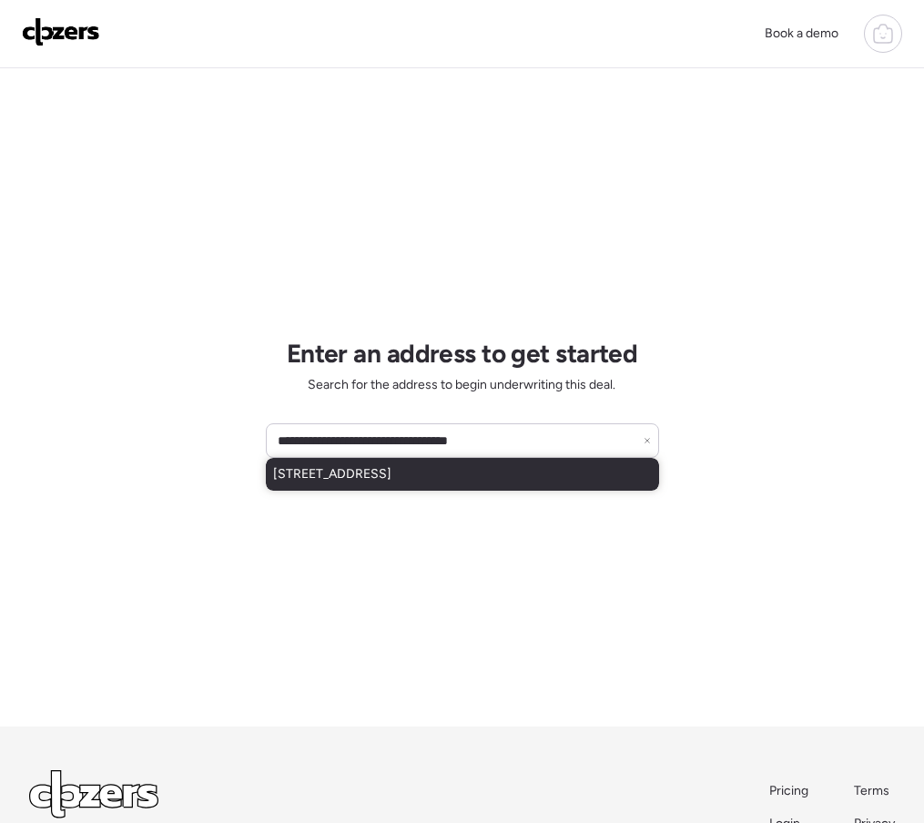
click at [350, 473] on span "33520 N 63rd St, Cave Creek, AZ, 85331" at bounding box center [332, 474] width 118 height 18
type input "**********"
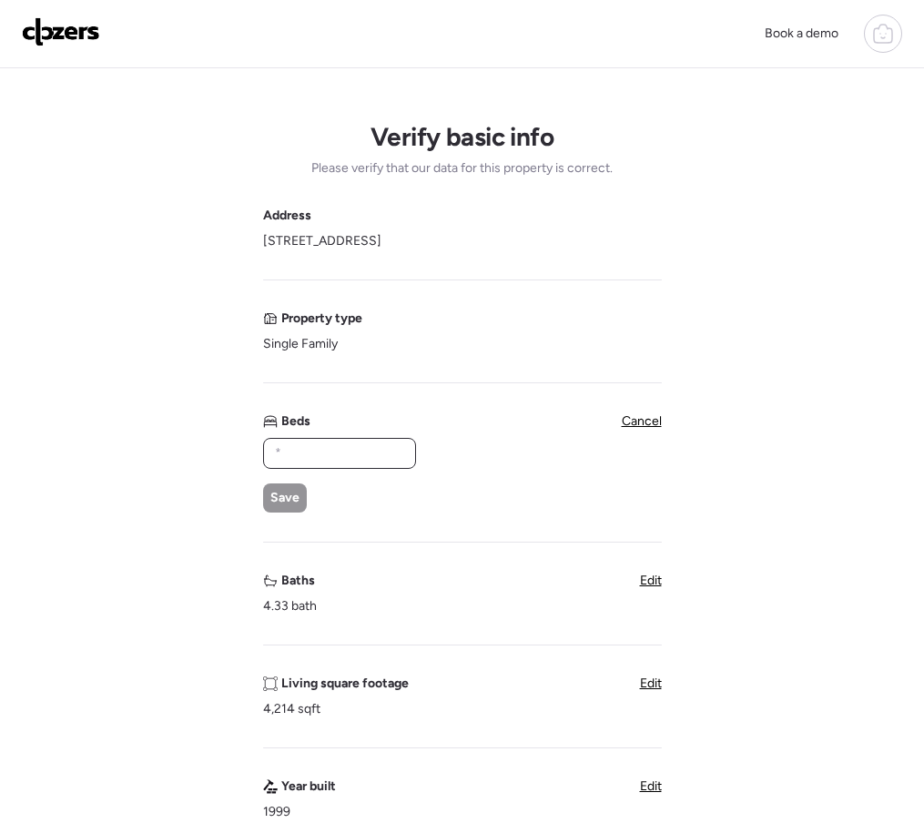
click at [340, 455] on input "text" at bounding box center [339, 452] width 136 height 25
type input "*"
click at [279, 505] on span "Save" at bounding box center [284, 498] width 29 height 18
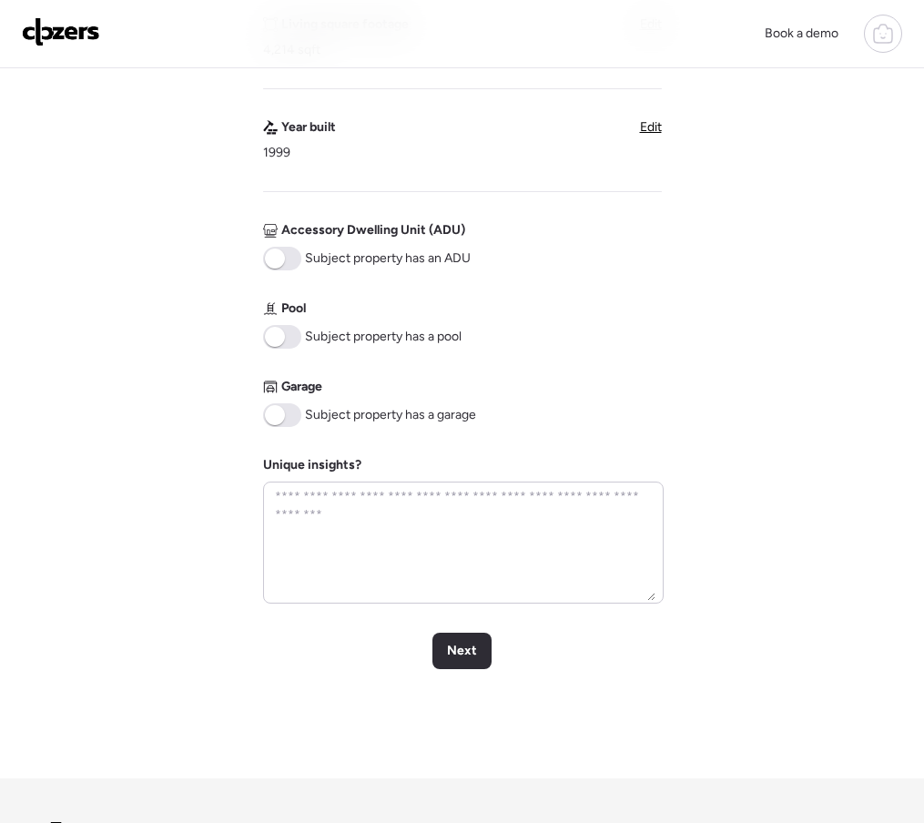
scroll to position [638, 0]
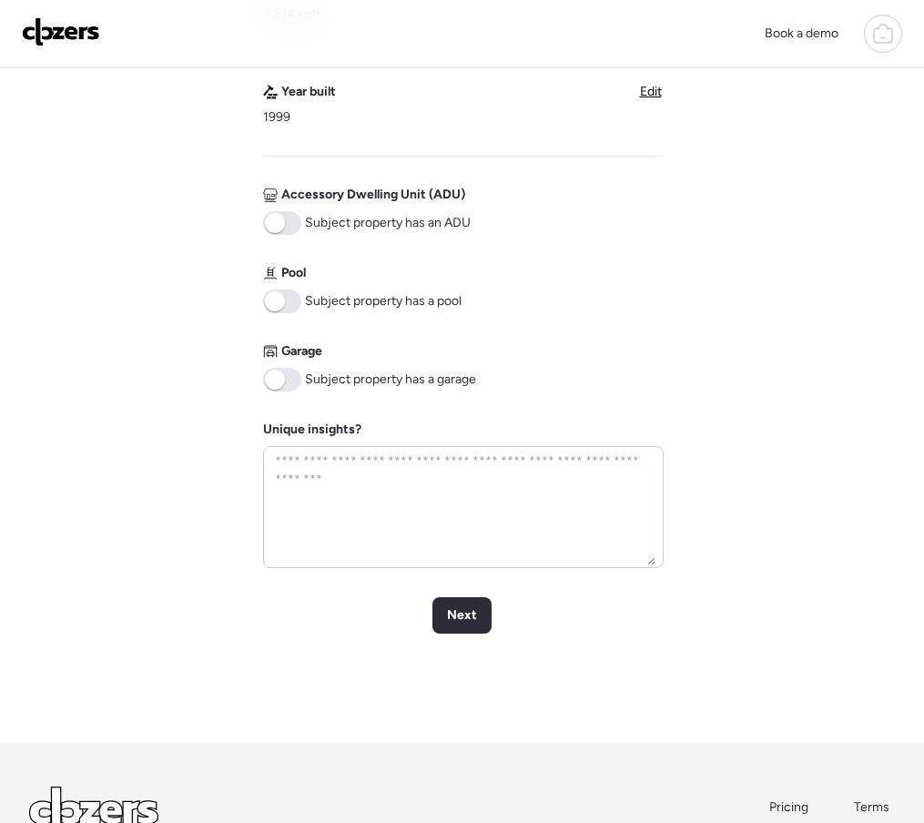
click at [286, 374] on span at bounding box center [282, 380] width 38 height 24
click at [458, 612] on span "Next" at bounding box center [462, 615] width 30 height 18
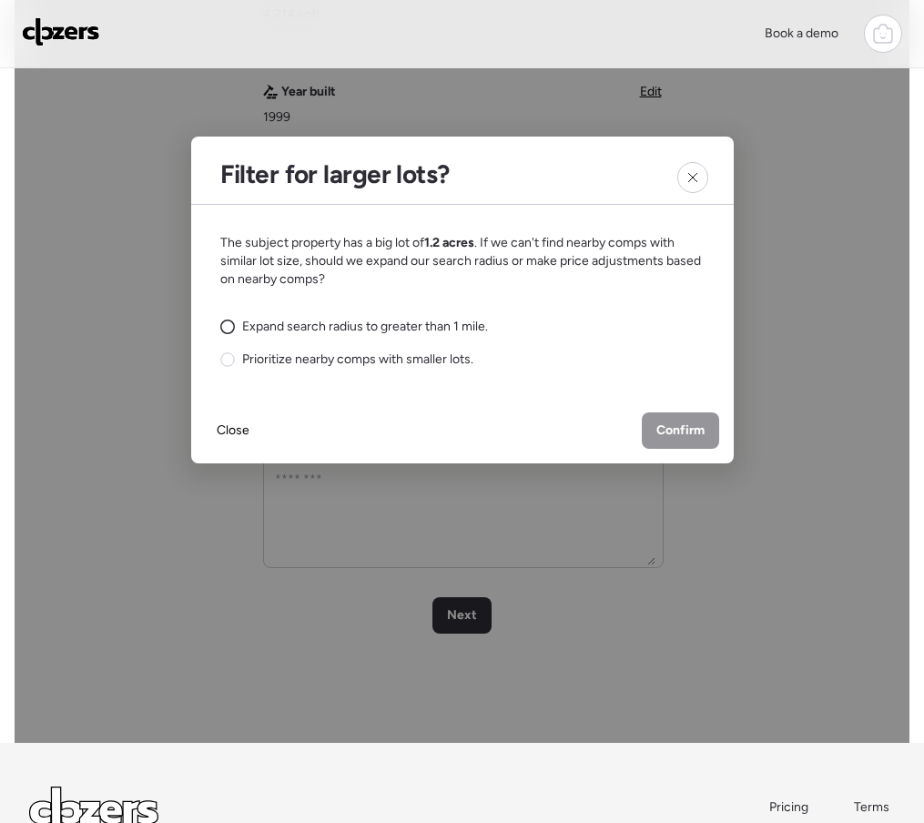
click at [239, 327] on div "Expand search radius to greater than 1 mile." at bounding box center [354, 327] width 268 height 18
click at [662, 417] on div "Confirm" at bounding box center [680, 430] width 77 height 36
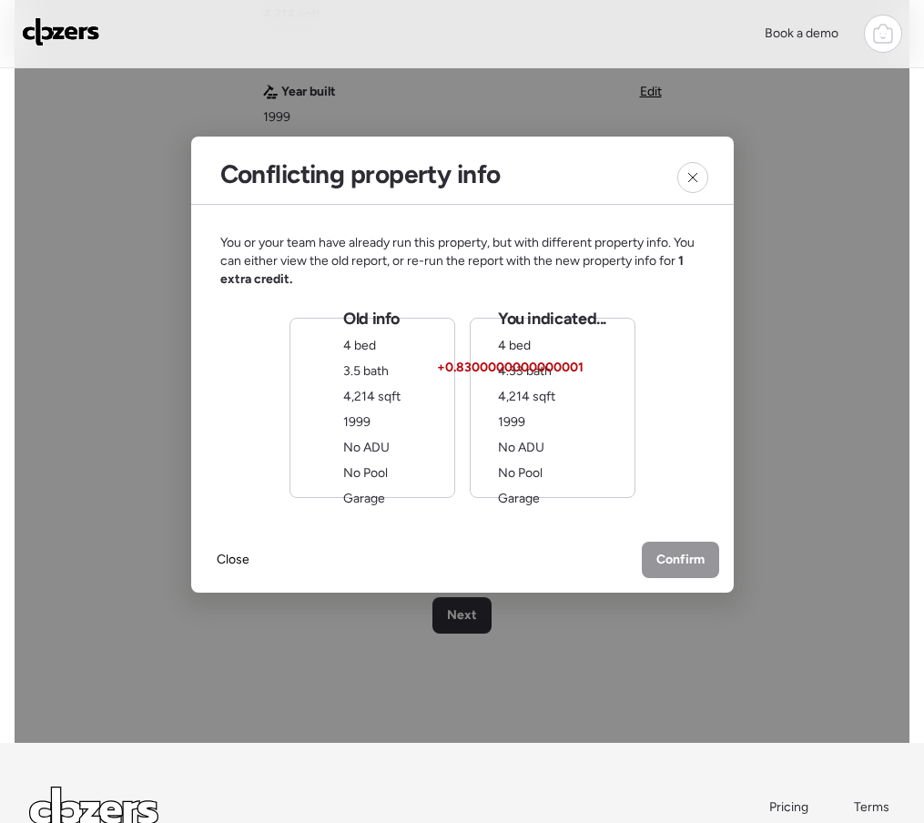
click at [238, 372] on div "You or your team have already run this property, but with different property in…" at bounding box center [462, 366] width 484 height 264
click at [347, 382] on div "Old info 4 bed 3.5 bath 4,214 sqft 1999 No ADU No Pool Garage" at bounding box center [371, 408] width 57 height 200
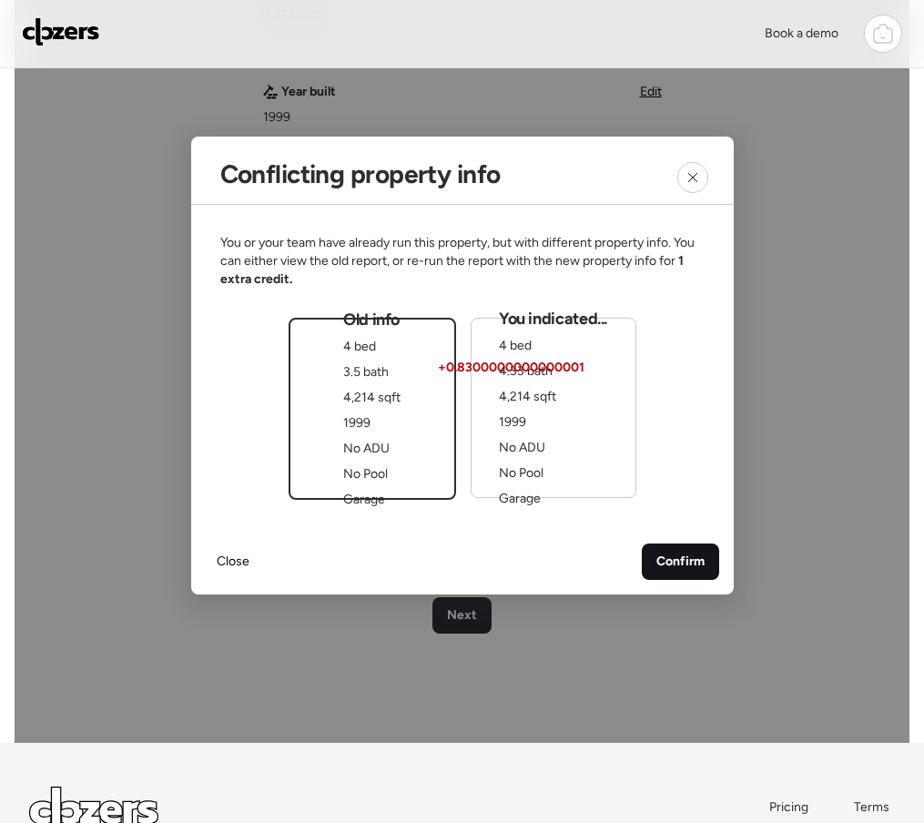
click at [672, 562] on span "Confirm" at bounding box center [680, 561] width 48 height 18
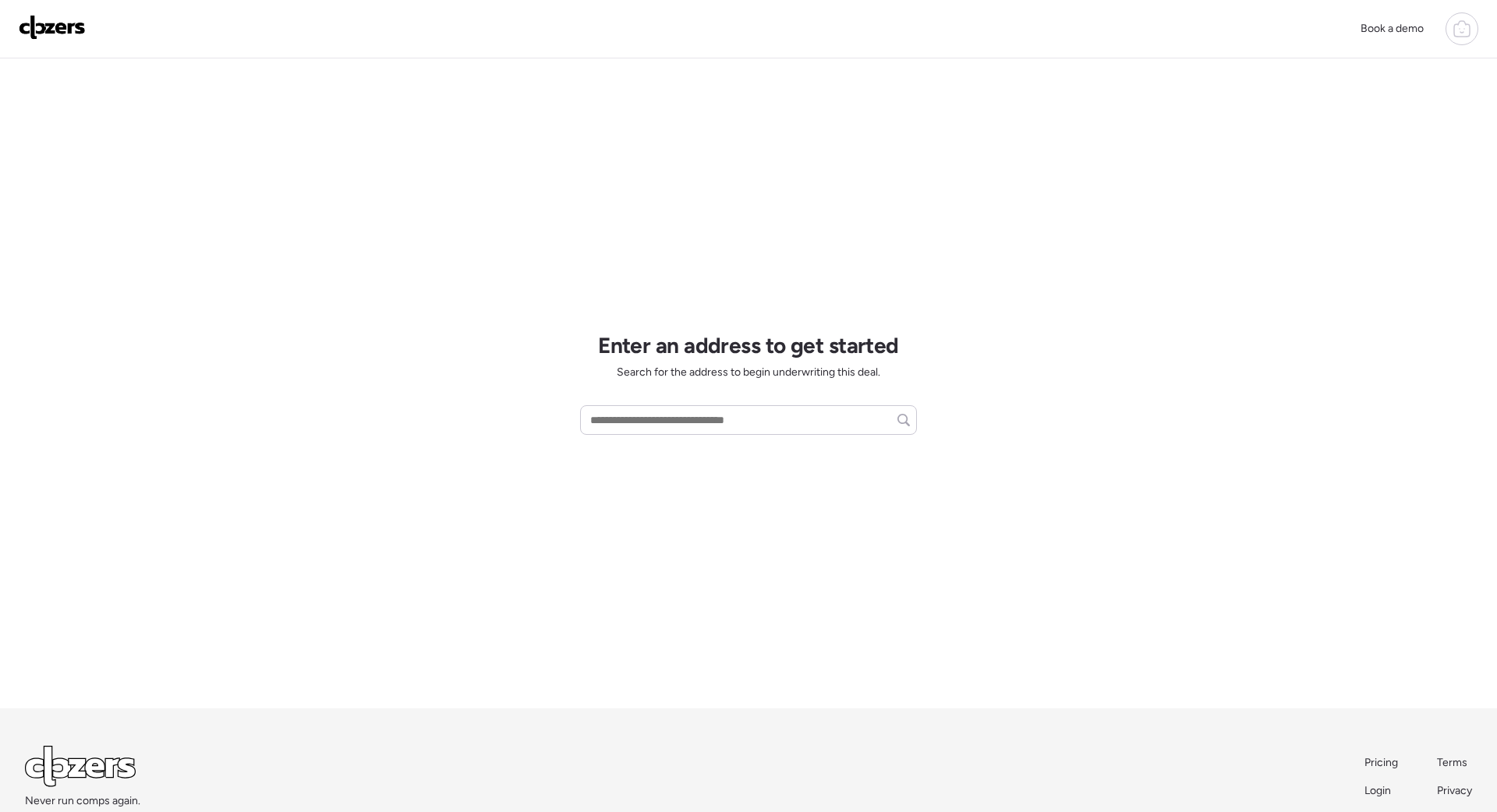
click at [57, 15] on img at bounding box center [52, 27] width 67 height 25
